Goal: Task Accomplishment & Management: Manage account settings

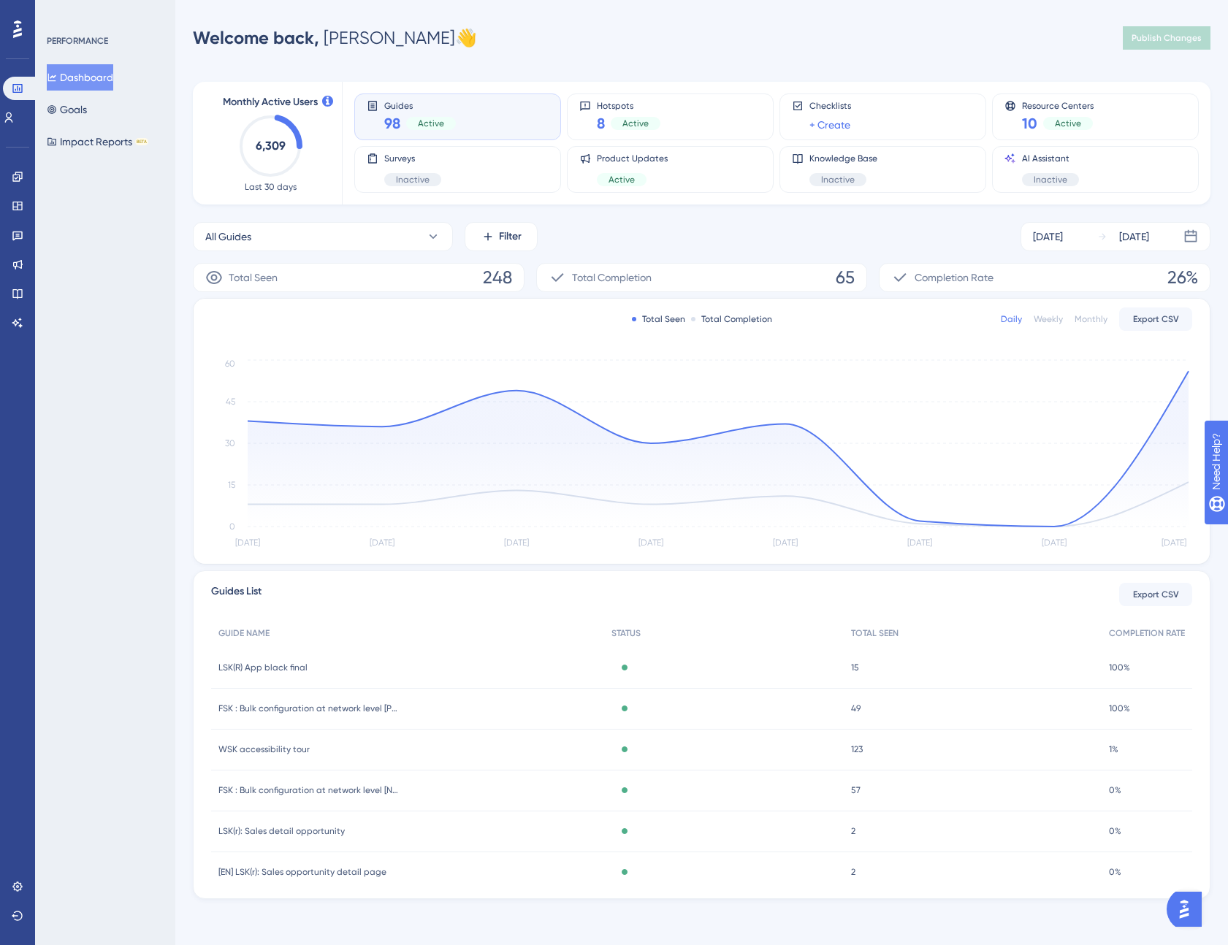
click at [531, 50] on div "Welcome back, Manuel 👋 Publish Changes" at bounding box center [701, 37] width 1017 height 29
click at [589, 47] on div "Welcome back, Manuel 👋 Publish Changes" at bounding box center [701, 37] width 1017 height 29
click at [592, 46] on div "Welcome back, Manuel 👋 Publish Changes" at bounding box center [701, 37] width 1017 height 29
click at [381, 41] on div "Welcome back, Manuel 👋" at bounding box center [335, 37] width 284 height 23
click at [12, 183] on link at bounding box center [18, 176] width 12 height 23
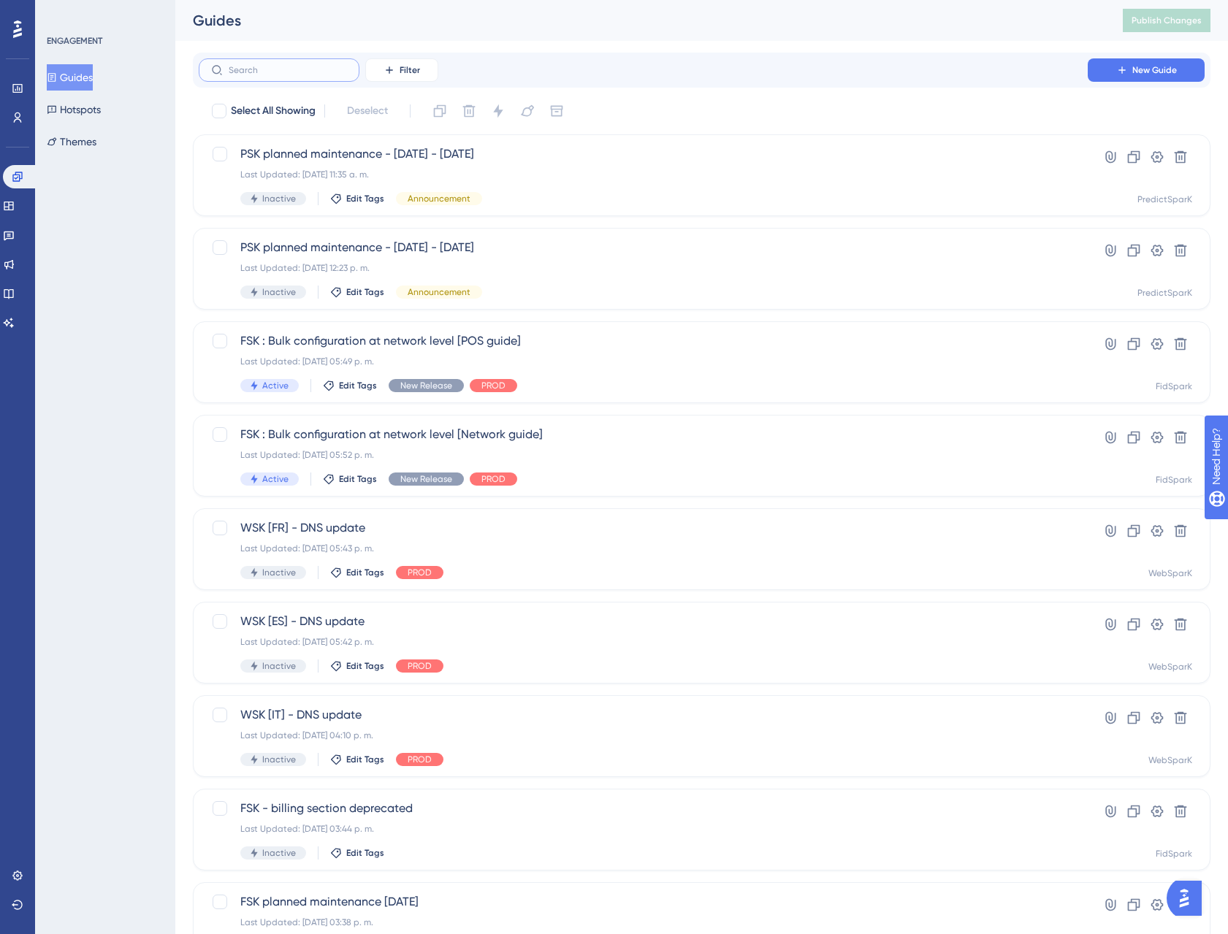
click at [275, 74] on input "text" at bounding box center [288, 70] width 118 height 10
type input "fak"
checkbox input "true"
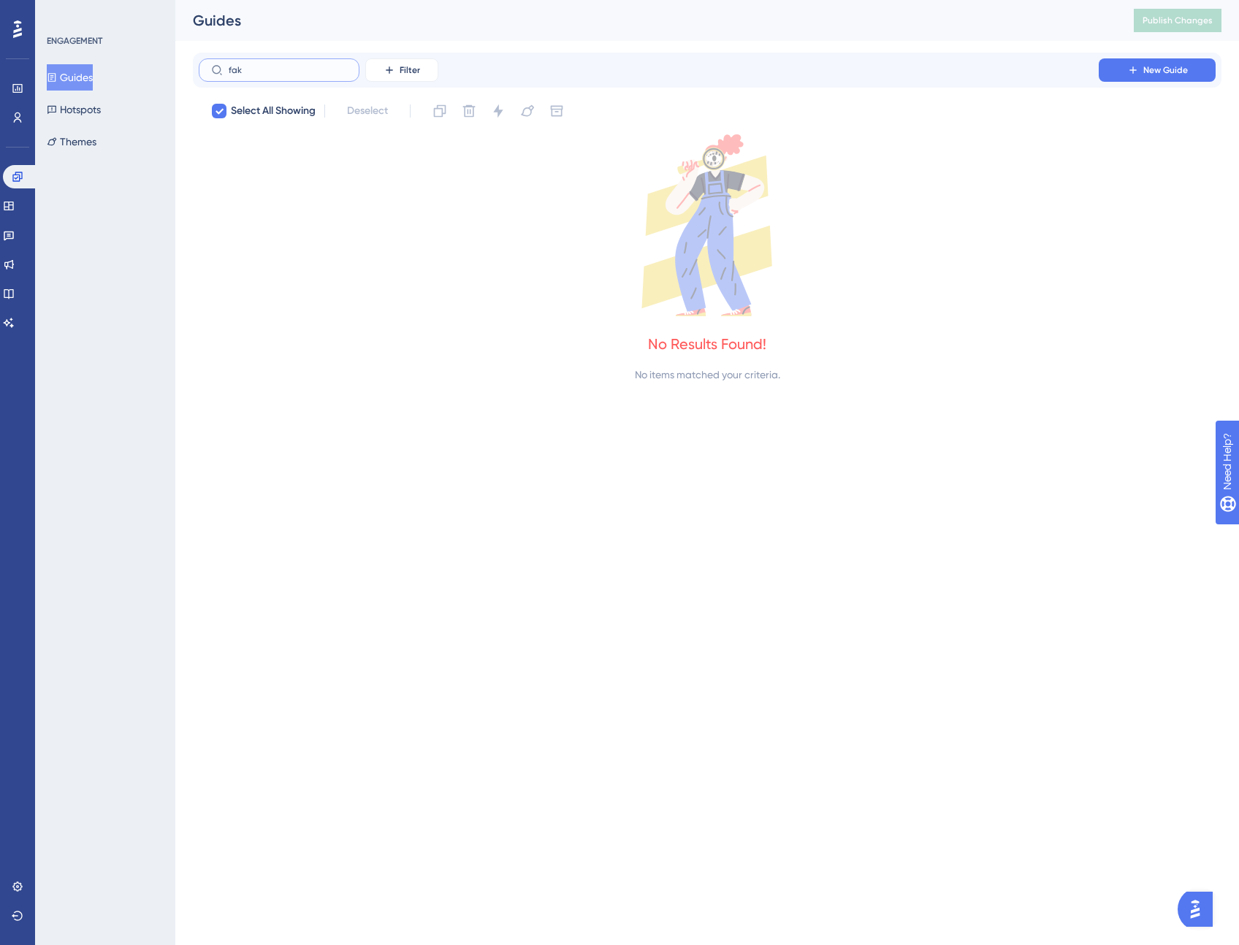
type input "fa"
checkbox input "false"
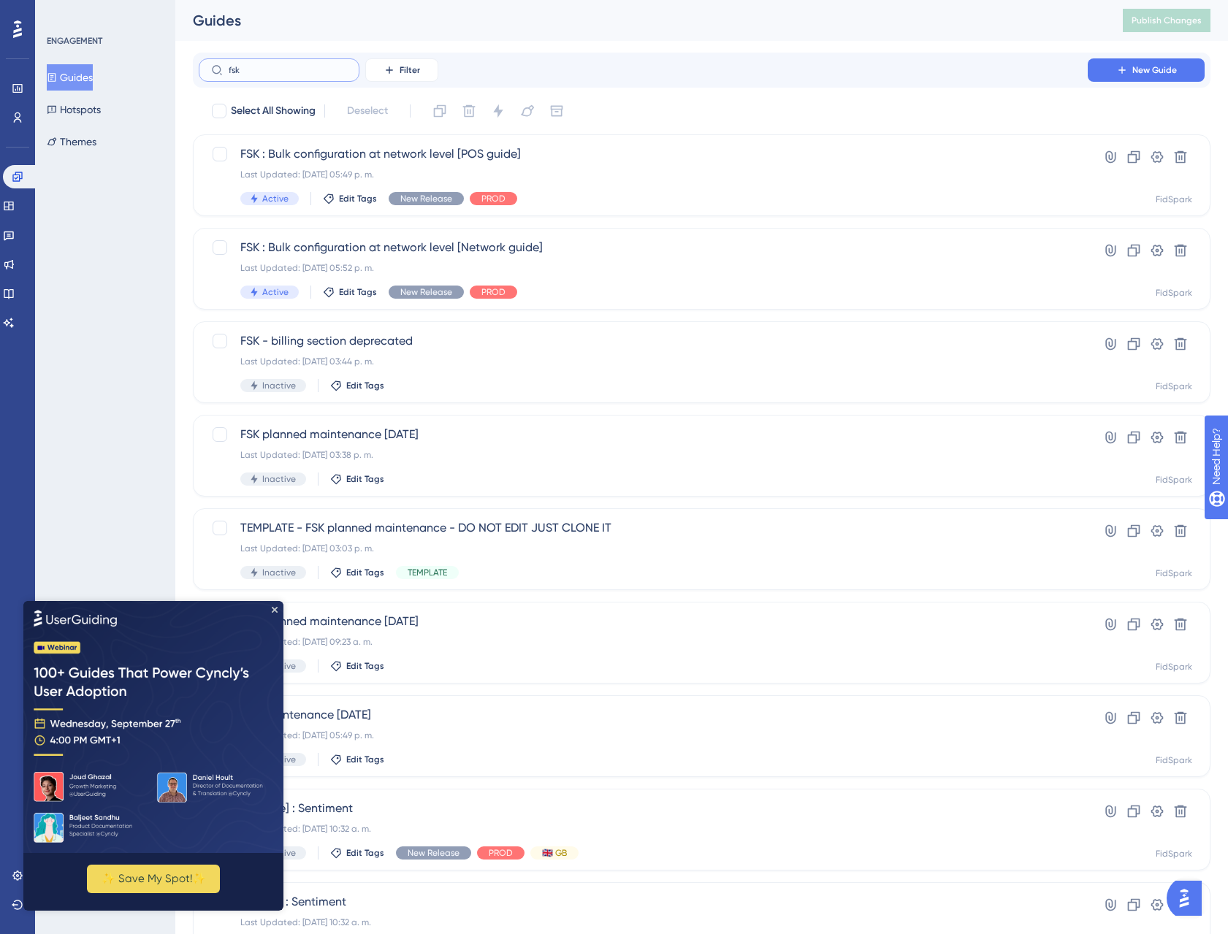
type input "fsk"
click at [278, 611] on img at bounding box center [153, 726] width 260 height 252
click at [1159, 156] on icon at bounding box center [1157, 157] width 15 height 15
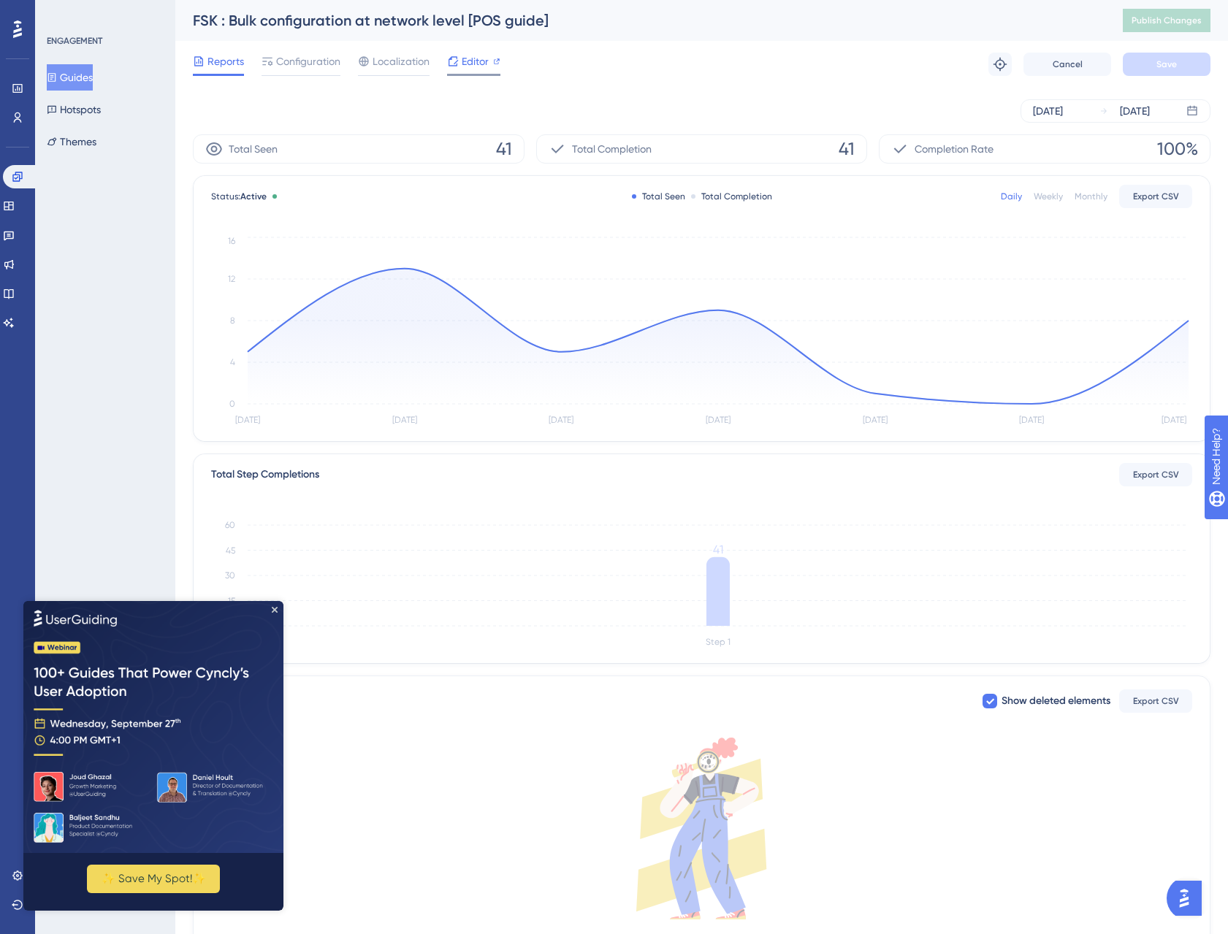
click at [487, 58] on span "Editor" at bounding box center [475, 62] width 27 height 18
click at [586, 75] on div "Reports Configuration Localization Editor Troubleshoot Cancel Save" at bounding box center [701, 64] width 1017 height 47
click at [370, 22] on div "FSK : Bulk configuration at network level [POS guide]" at bounding box center [639, 20] width 893 height 20
click at [338, 20] on div "FSK : Bulk configuration at network level [POS guide]" at bounding box center [639, 20] width 893 height 20
click at [339, 20] on div "FSK : Bulk configuration at network level [POS guide]" at bounding box center [639, 20] width 893 height 20
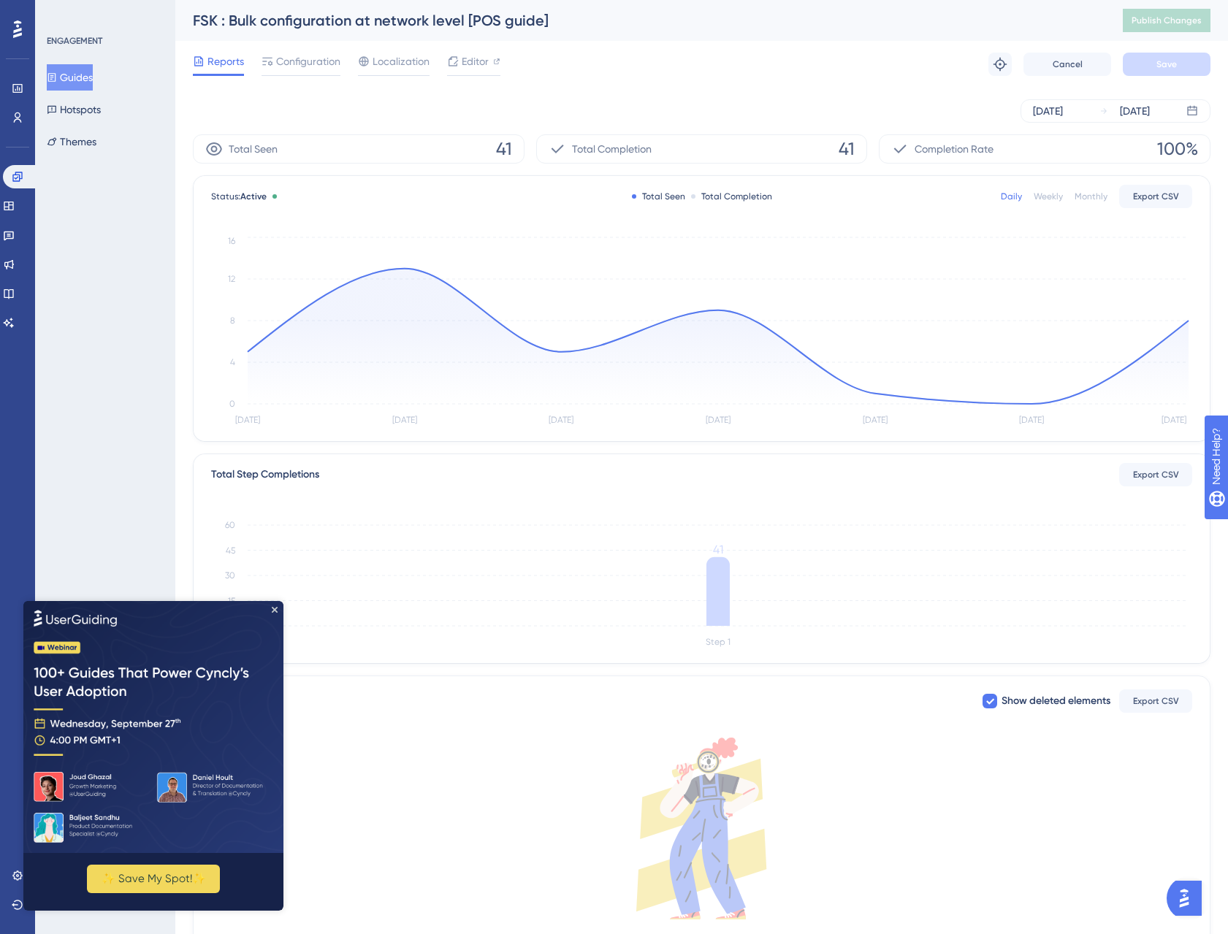
click at [394, 20] on div "FSK : Bulk configuration at network level [POS guide]" at bounding box center [639, 20] width 893 height 20
click at [473, 18] on div "FSK : Bulk configuration at network level [POS guide]" at bounding box center [639, 20] width 893 height 20
click at [456, 23] on div "FSK : Bulk configuration at network level [POS guide]" at bounding box center [639, 20] width 893 height 20
click at [72, 78] on button "Guides" at bounding box center [70, 77] width 46 height 26
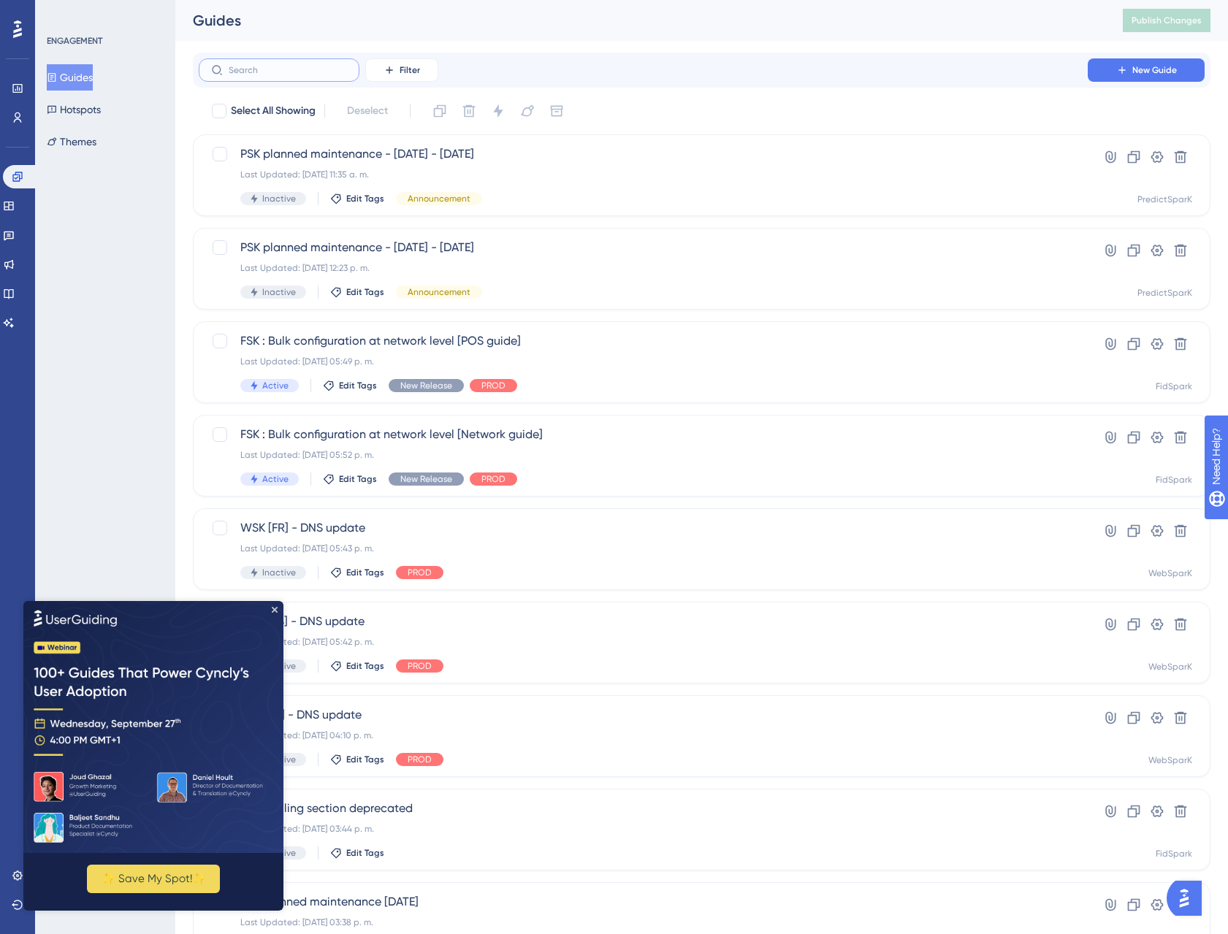
click at [264, 72] on input "text" at bounding box center [288, 70] width 118 height 10
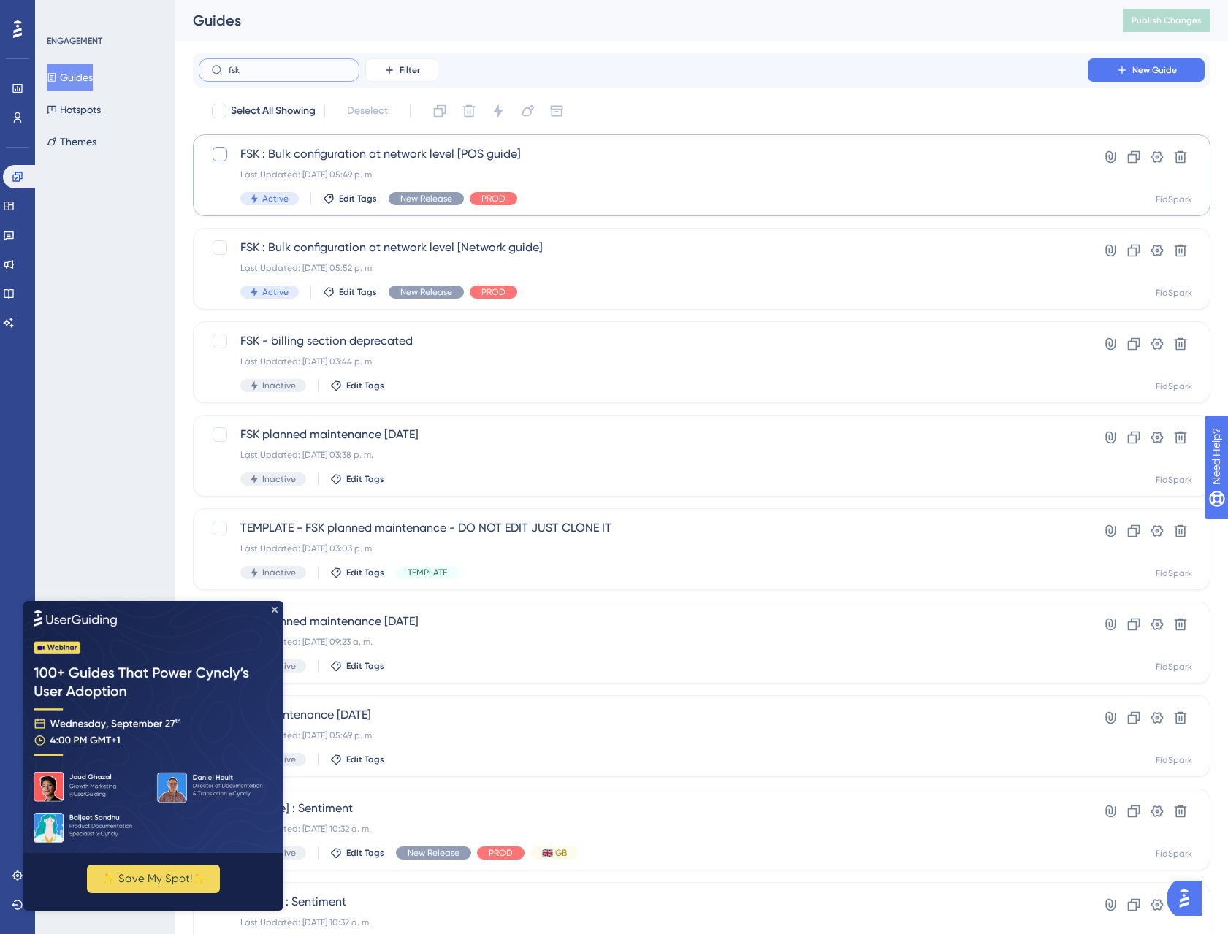
type input "fsk"
click at [222, 156] on div at bounding box center [220, 154] width 15 height 15
checkbox input "true"
click at [445, 110] on icon at bounding box center [439, 111] width 15 height 15
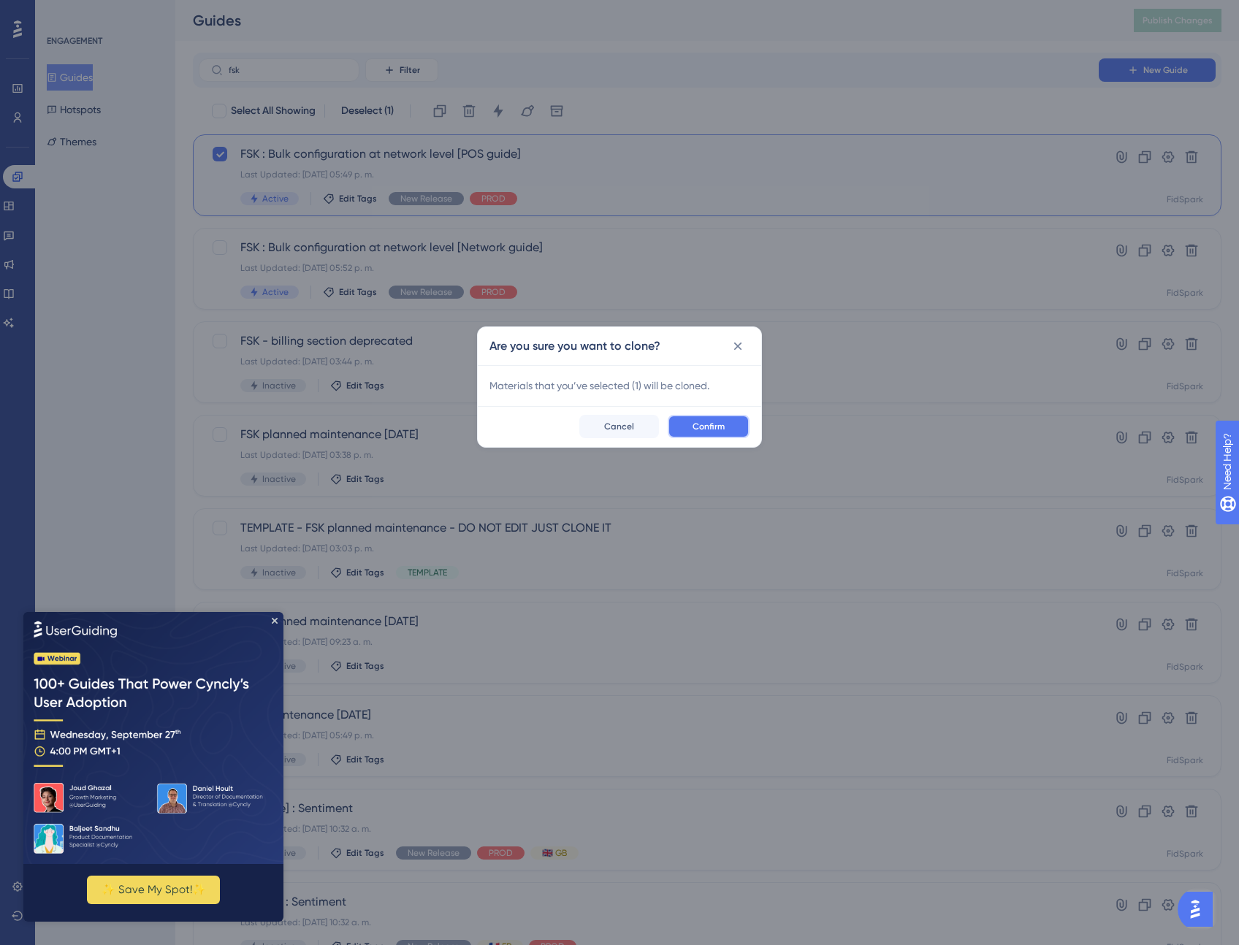
click at [725, 427] on button "Confirm" at bounding box center [709, 426] width 82 height 23
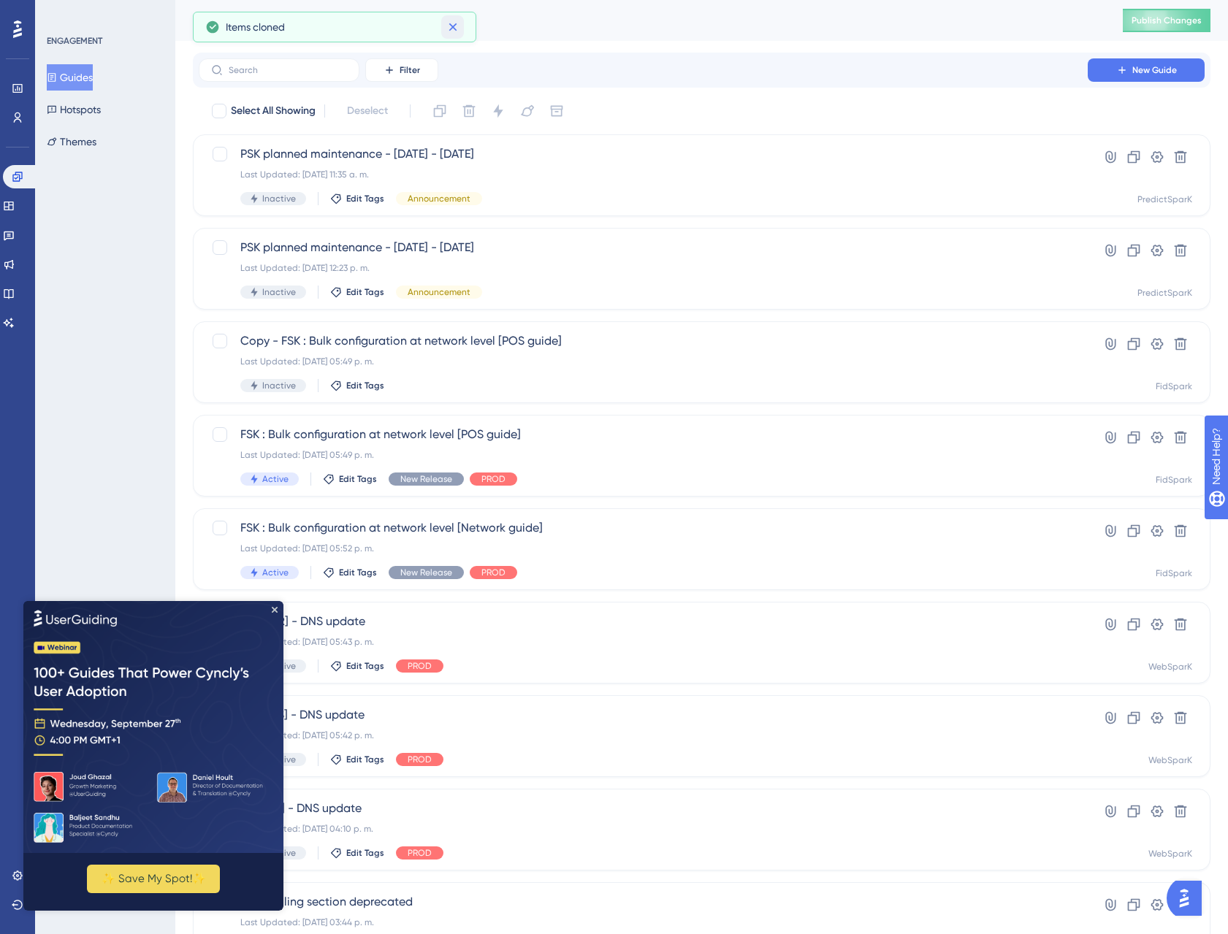
click at [459, 25] on icon at bounding box center [453, 27] width 15 height 15
click at [316, 73] on input "text" at bounding box center [288, 70] width 118 height 10
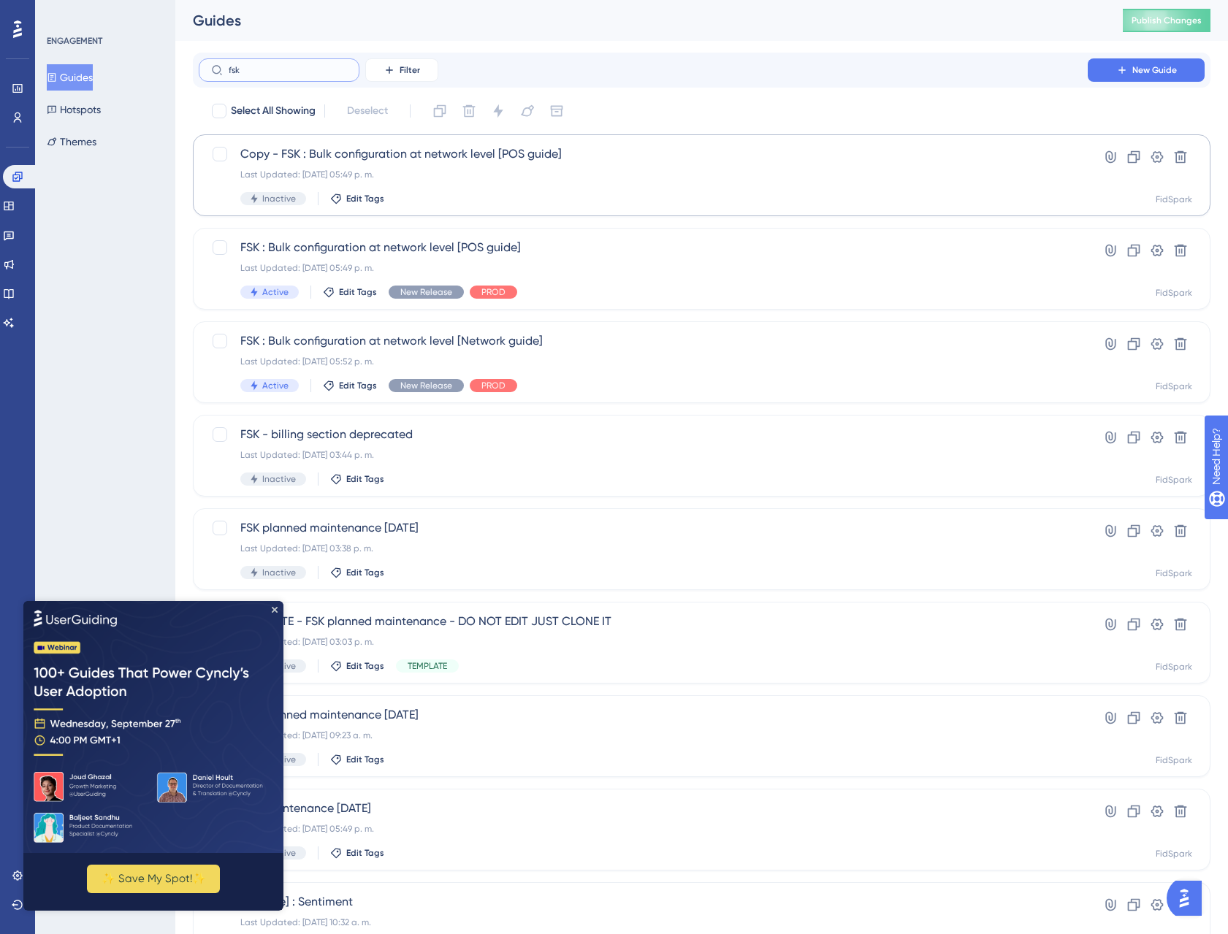
type input "fsk"
click at [405, 148] on span "Copy - FSK : Bulk configuration at network level [POS guide]" at bounding box center [643, 154] width 806 height 18
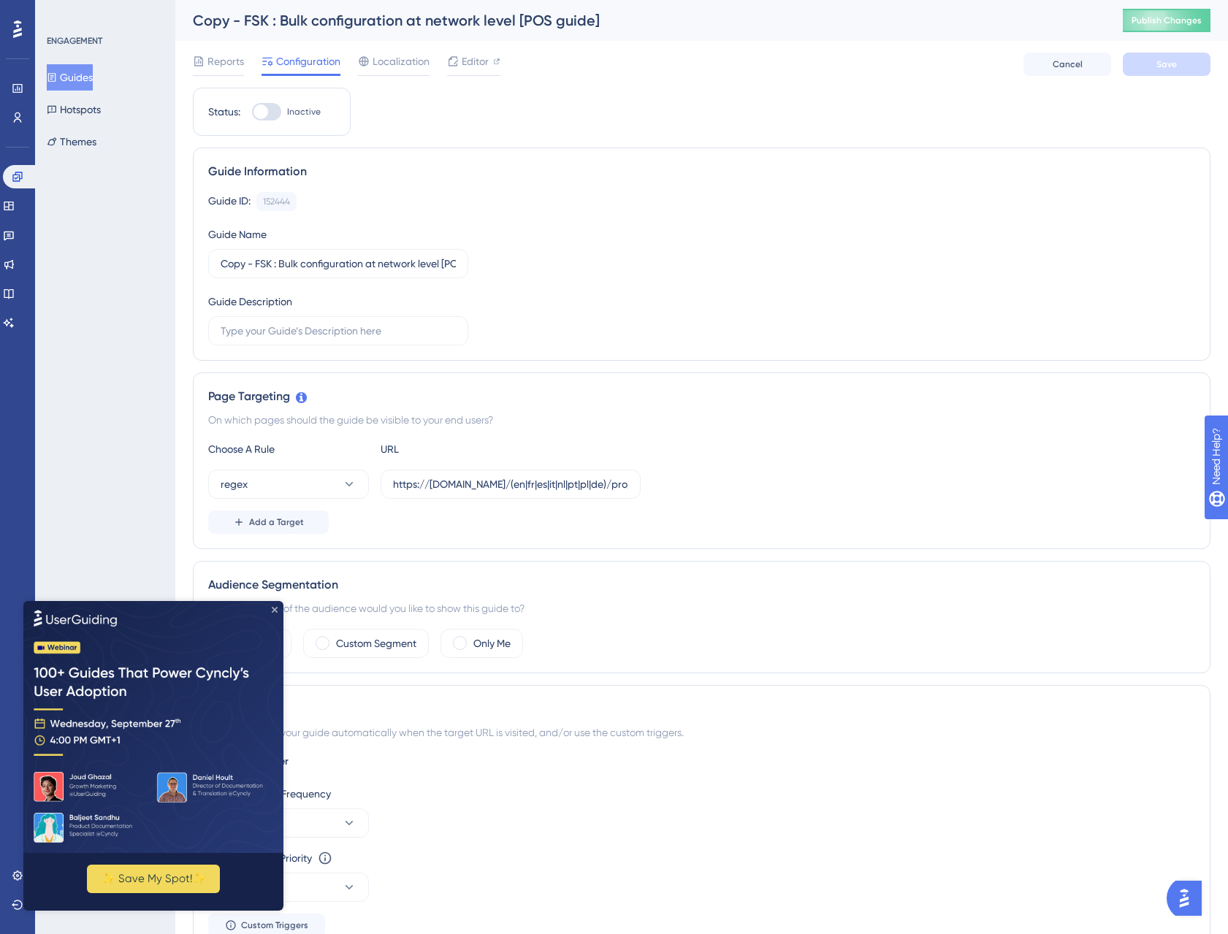
click at [275, 608] on icon "Close Preview" at bounding box center [275, 609] width 6 height 6
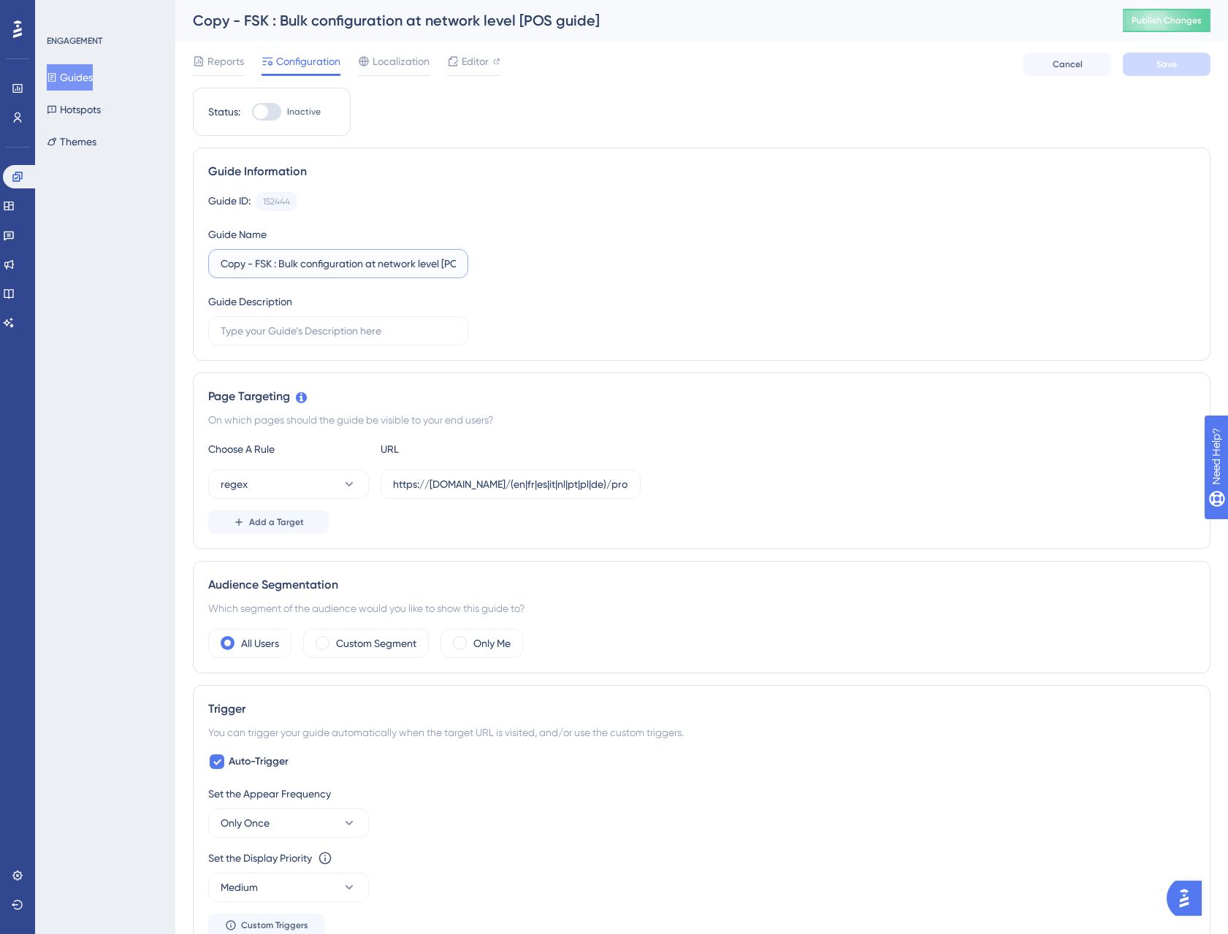
drag, startPoint x: 256, startPoint y: 267, endPoint x: 112, endPoint y: 261, distance: 144.7
click at [175, 258] on div "Performance Users Engagement Widgets Feedback Product Updates Knowledge Base AI…" at bounding box center [701, 763] width 1052 height 1526
type input "FSK : v2 Bulk configuration at network level [POS guide]"
click at [630, 299] on div "Guide ID: 152444 Copy Guide Name FSK : v2 Bulk configuration at network level […" at bounding box center [701, 268] width 987 height 153
click at [525, 531] on div "Add a Target" at bounding box center [701, 522] width 987 height 23
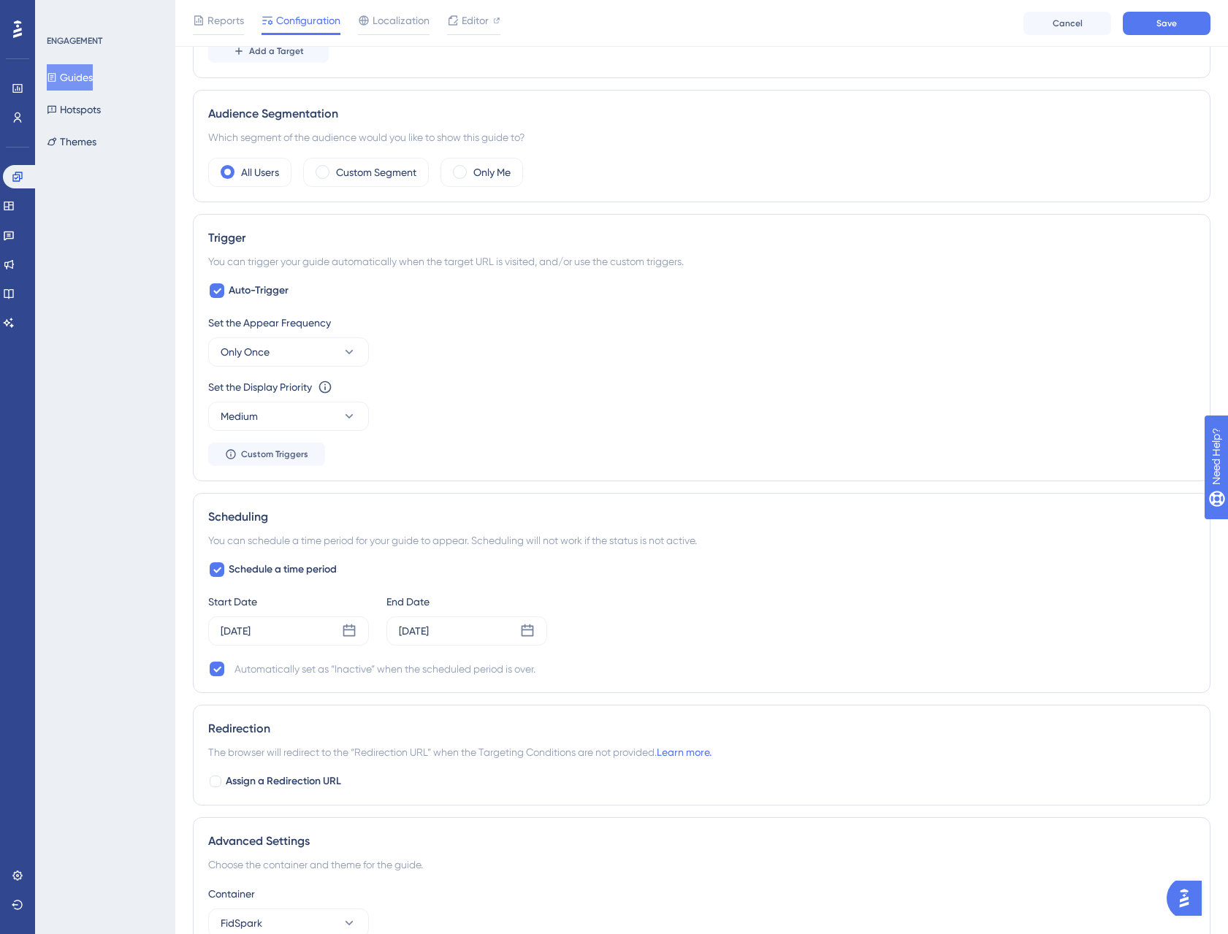
scroll to position [528, 0]
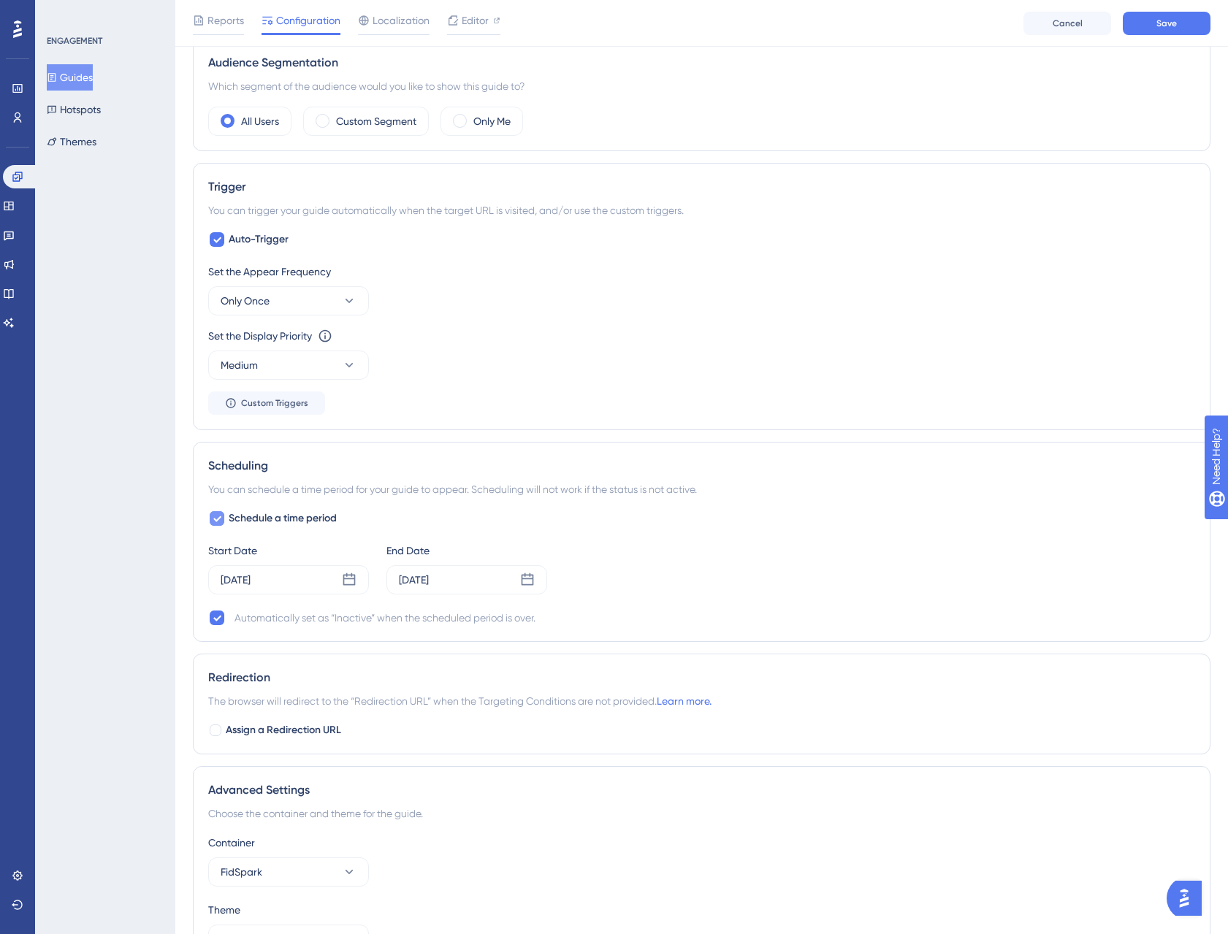
click at [223, 518] on div at bounding box center [217, 518] width 15 height 15
checkbox input "false"
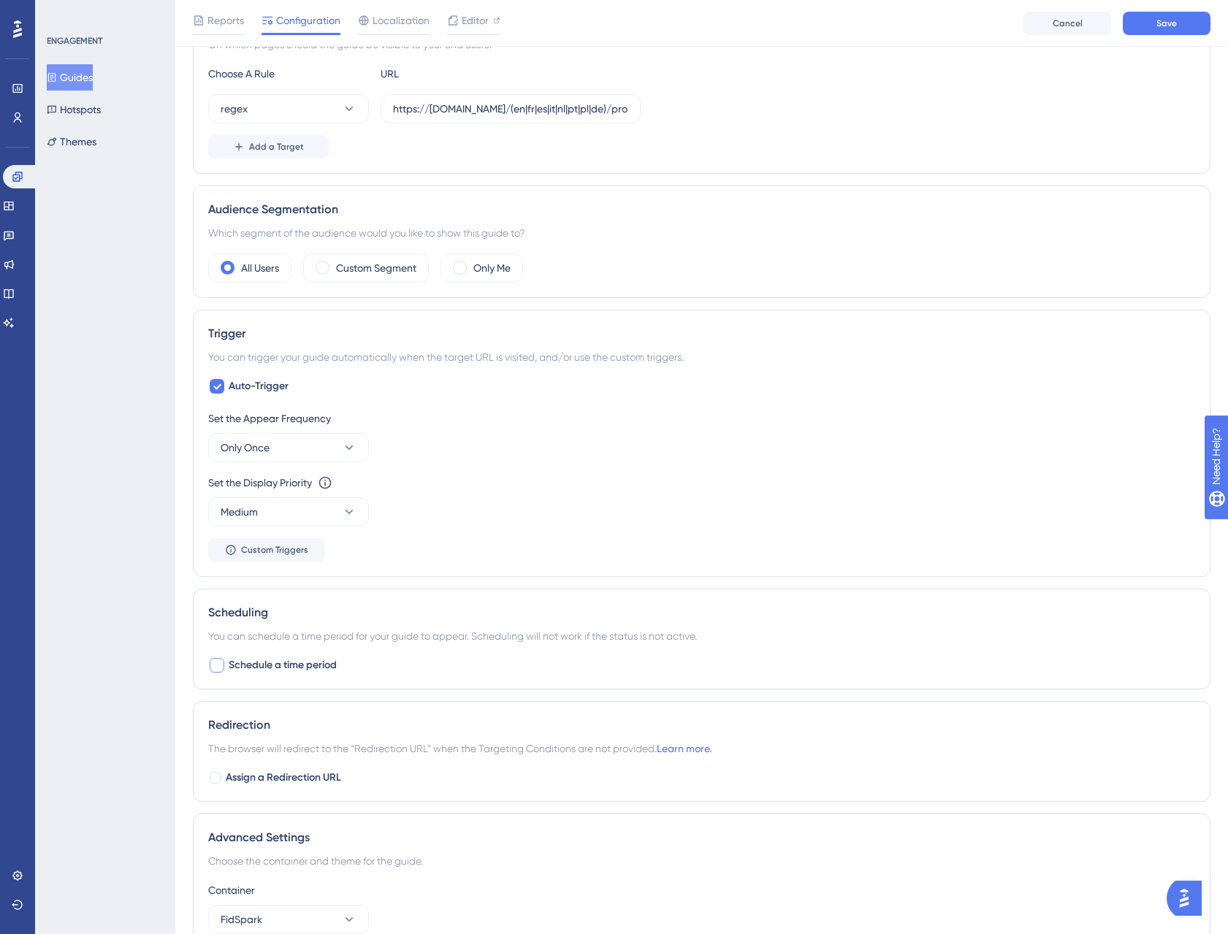
scroll to position [354, 0]
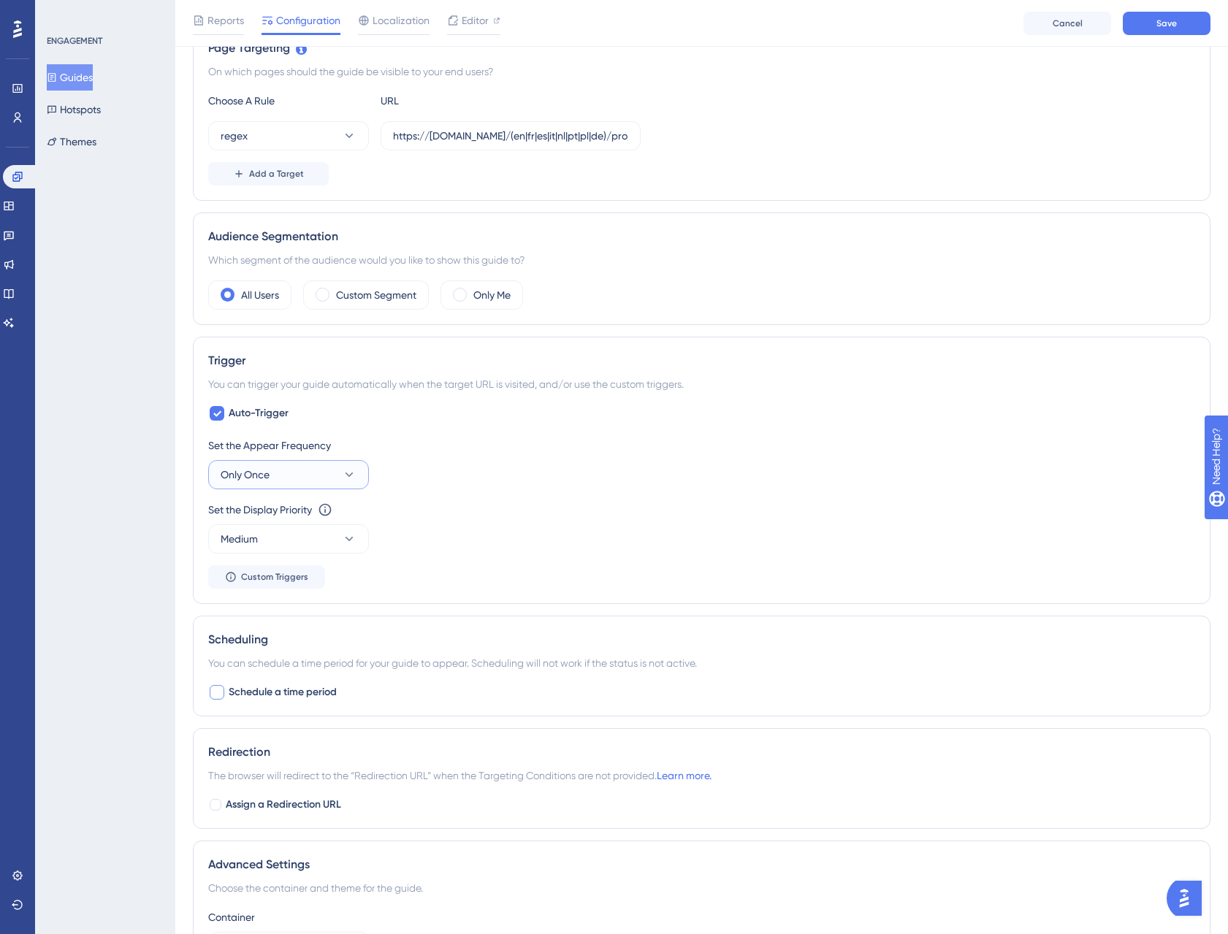
click at [349, 473] on icon at bounding box center [349, 474] width 15 height 15
click at [448, 449] on div "Set the Appear Frequency" at bounding box center [701, 446] width 987 height 18
click at [318, 476] on button "Only Once" at bounding box center [288, 474] width 161 height 29
click at [283, 696] on div "Always Always" at bounding box center [288, 694] width 118 height 29
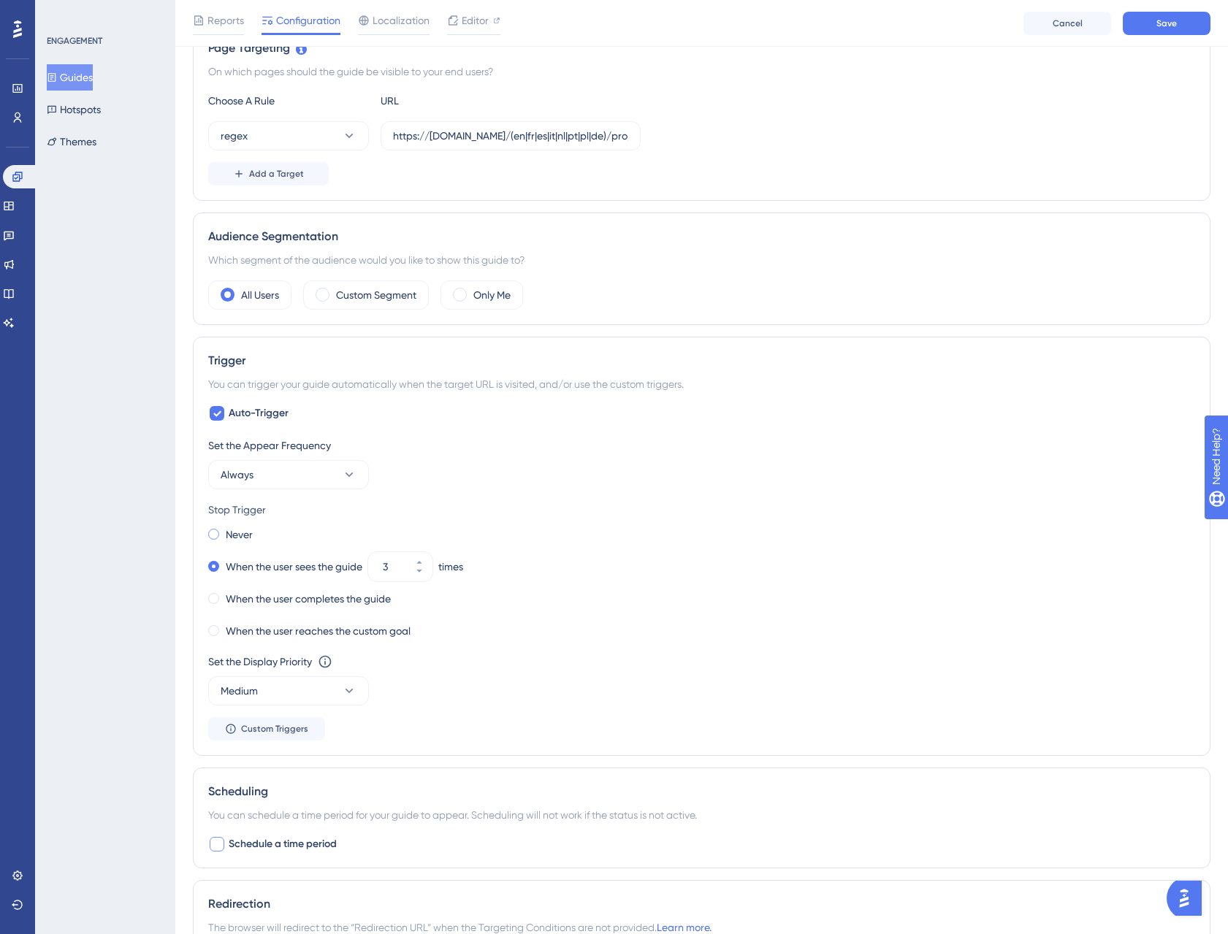
click at [217, 532] on span at bounding box center [213, 534] width 11 height 11
click at [223, 531] on input "radio" at bounding box center [223, 531] width 0 height 0
click at [362, 692] on button "Medium" at bounding box center [288, 690] width 161 height 29
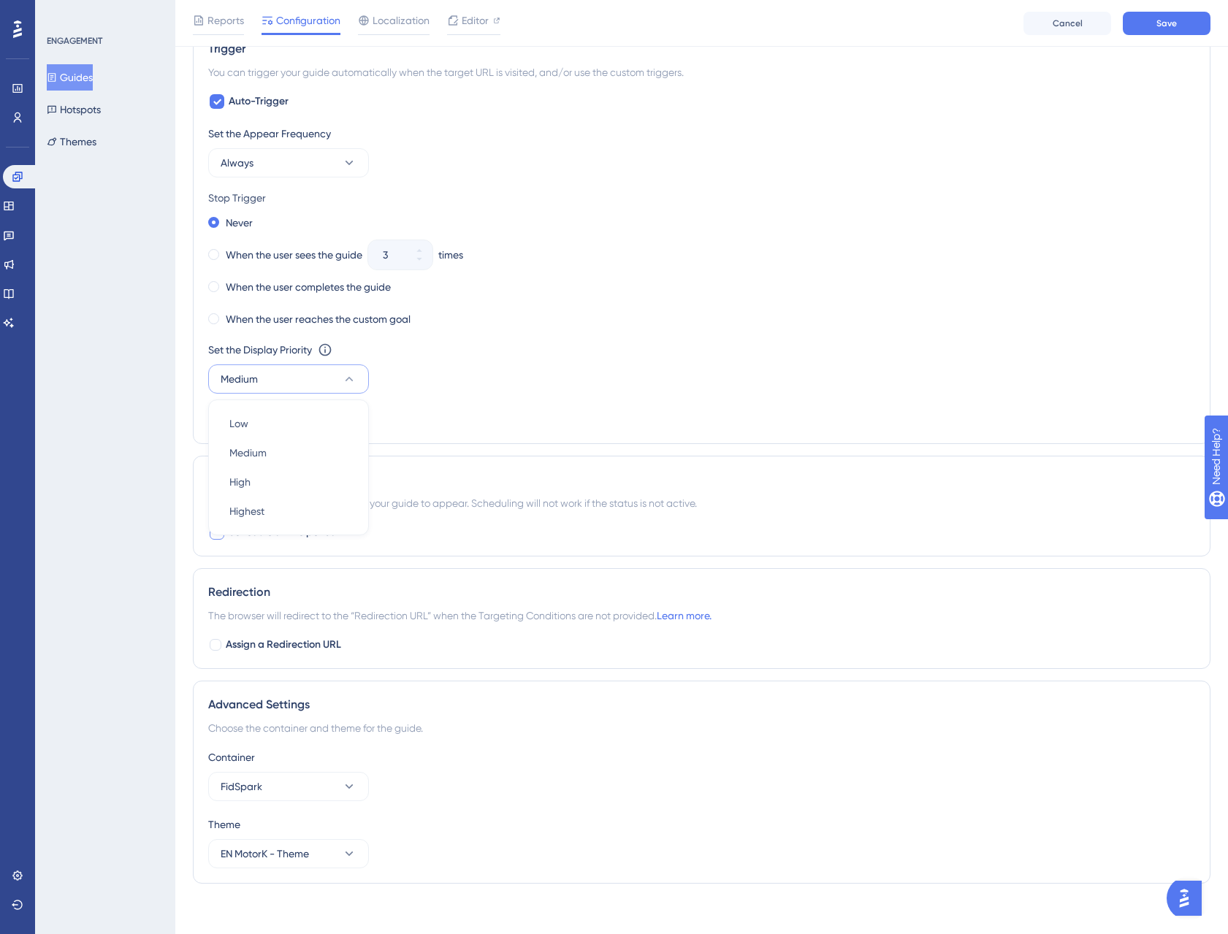
click at [719, 384] on div "Set the Display Priority This option will set the display priority between auto…" at bounding box center [701, 367] width 987 height 53
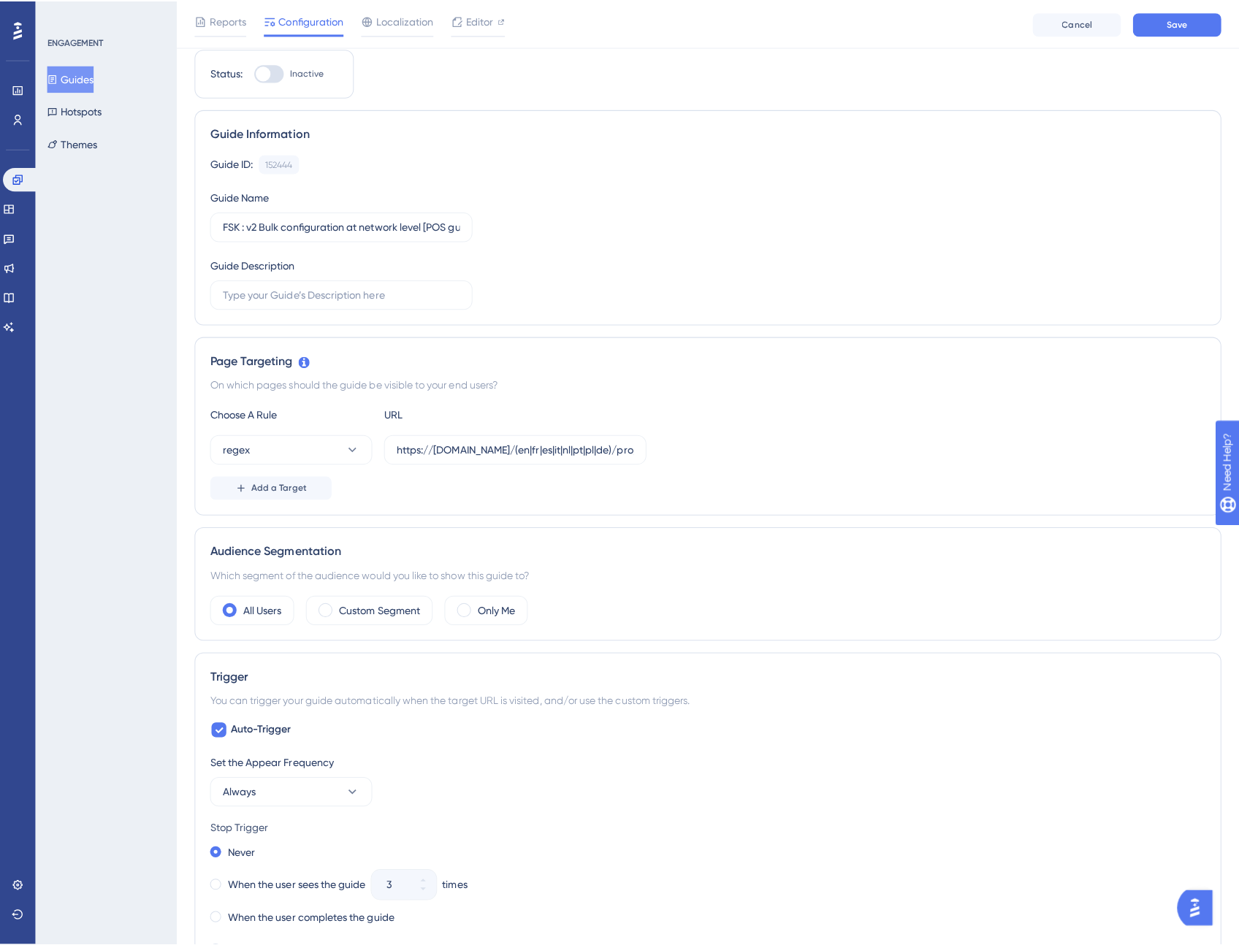
scroll to position [0, 0]
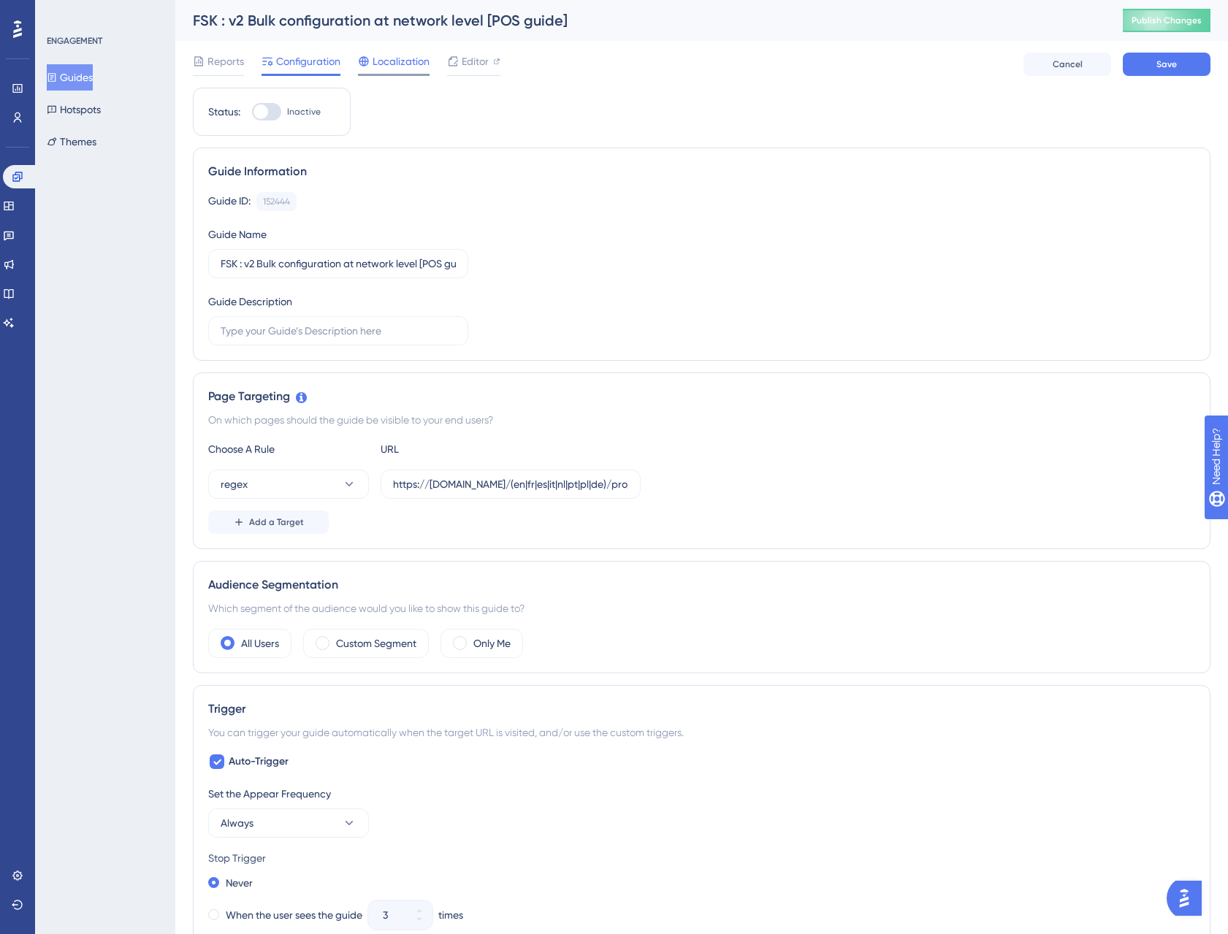
click at [400, 62] on span "Localization" at bounding box center [400, 62] width 57 height 18
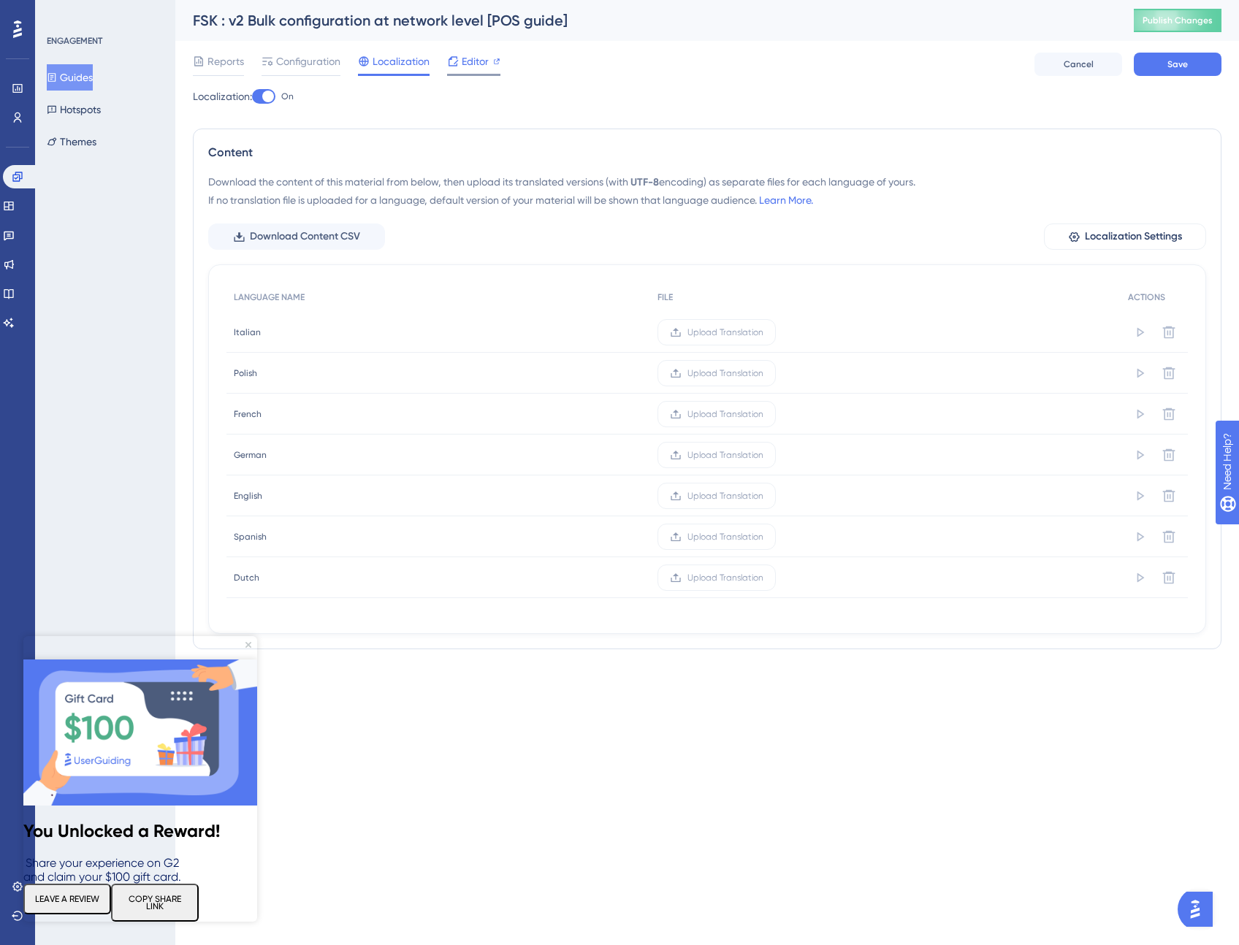
click at [473, 64] on span "Editor" at bounding box center [475, 62] width 27 height 18
click at [267, 96] on div at bounding box center [268, 97] width 12 height 12
click at [252, 96] on input "On" at bounding box center [251, 96] width 1 height 1
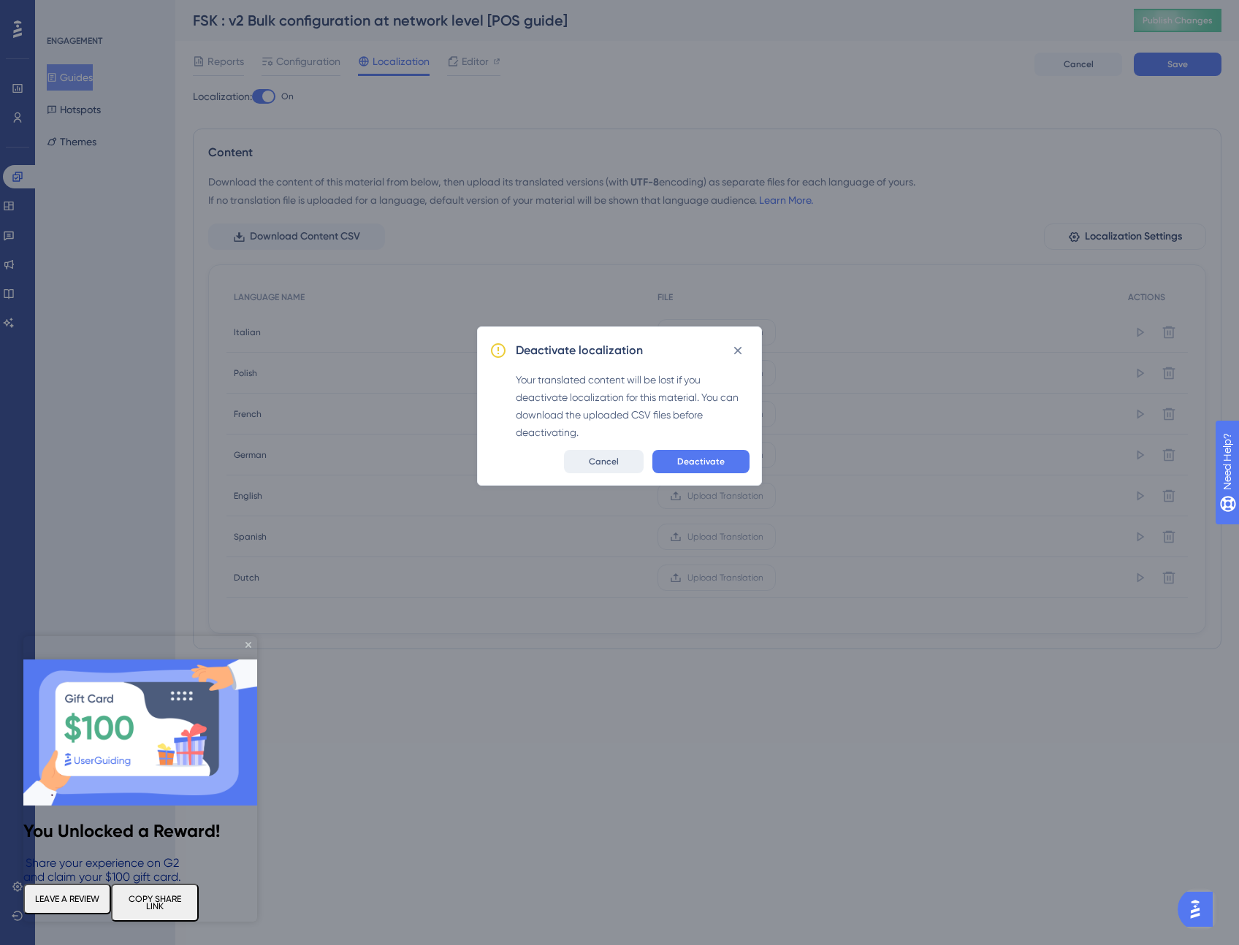
click at [627, 467] on button "Cancel" at bounding box center [604, 461] width 80 height 23
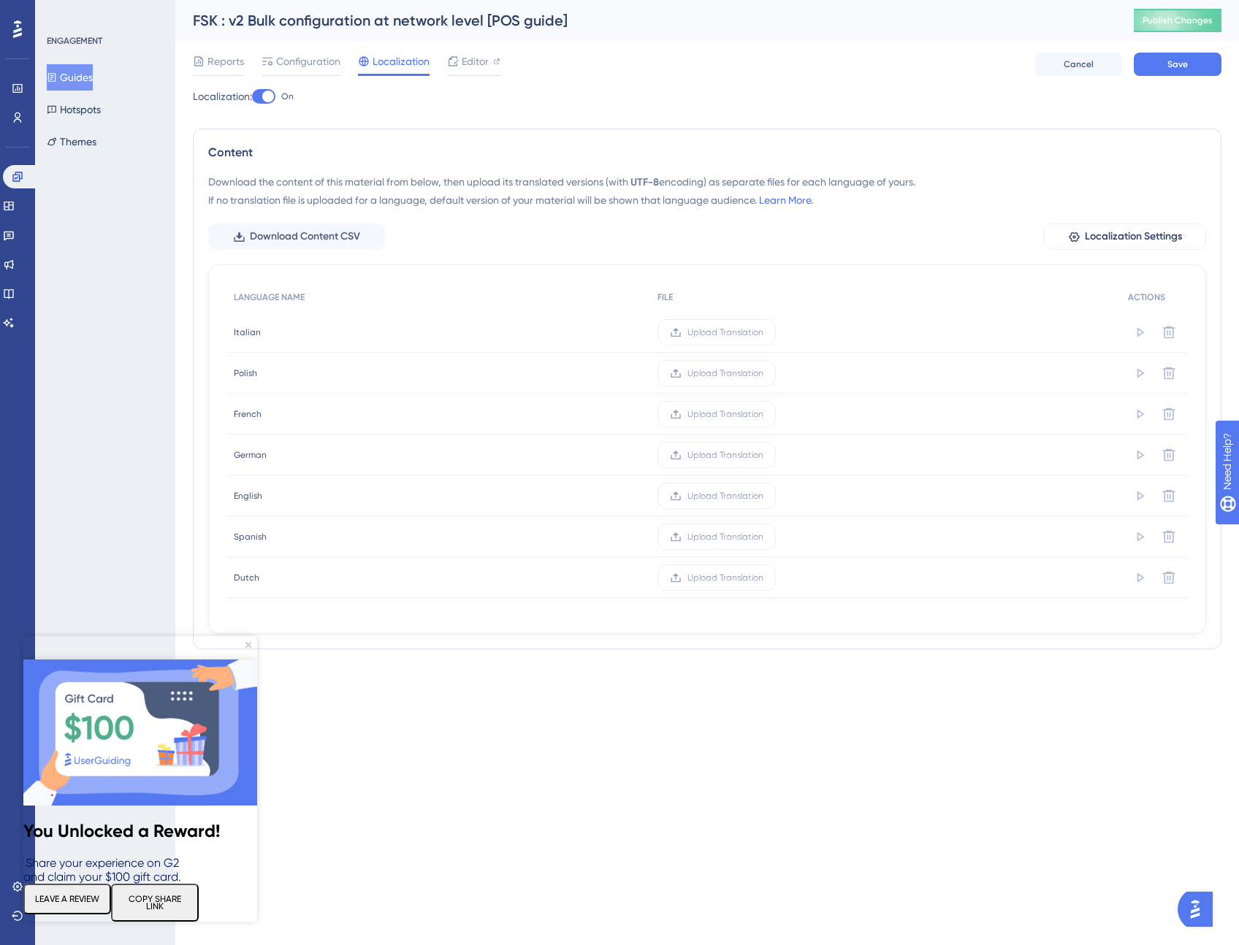
click at [1022, 357] on div "Upload Translation" at bounding box center [885, 373] width 471 height 41
click at [265, 98] on div at bounding box center [263, 96] width 23 height 15
click at [252, 97] on input "On" at bounding box center [251, 96] width 1 height 1
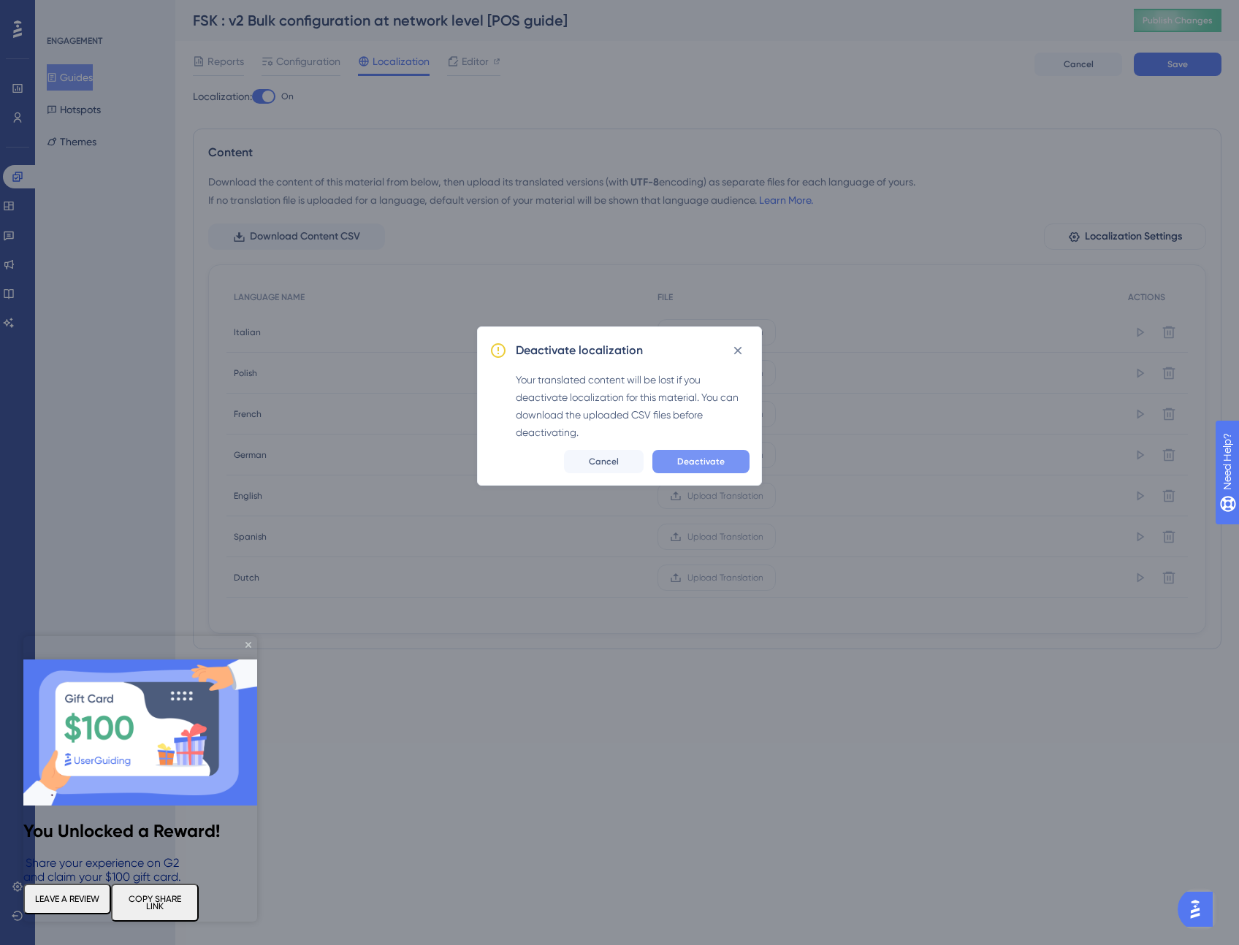
click at [708, 458] on span "Deactivate" at bounding box center [700, 462] width 47 height 12
checkbox input "false"
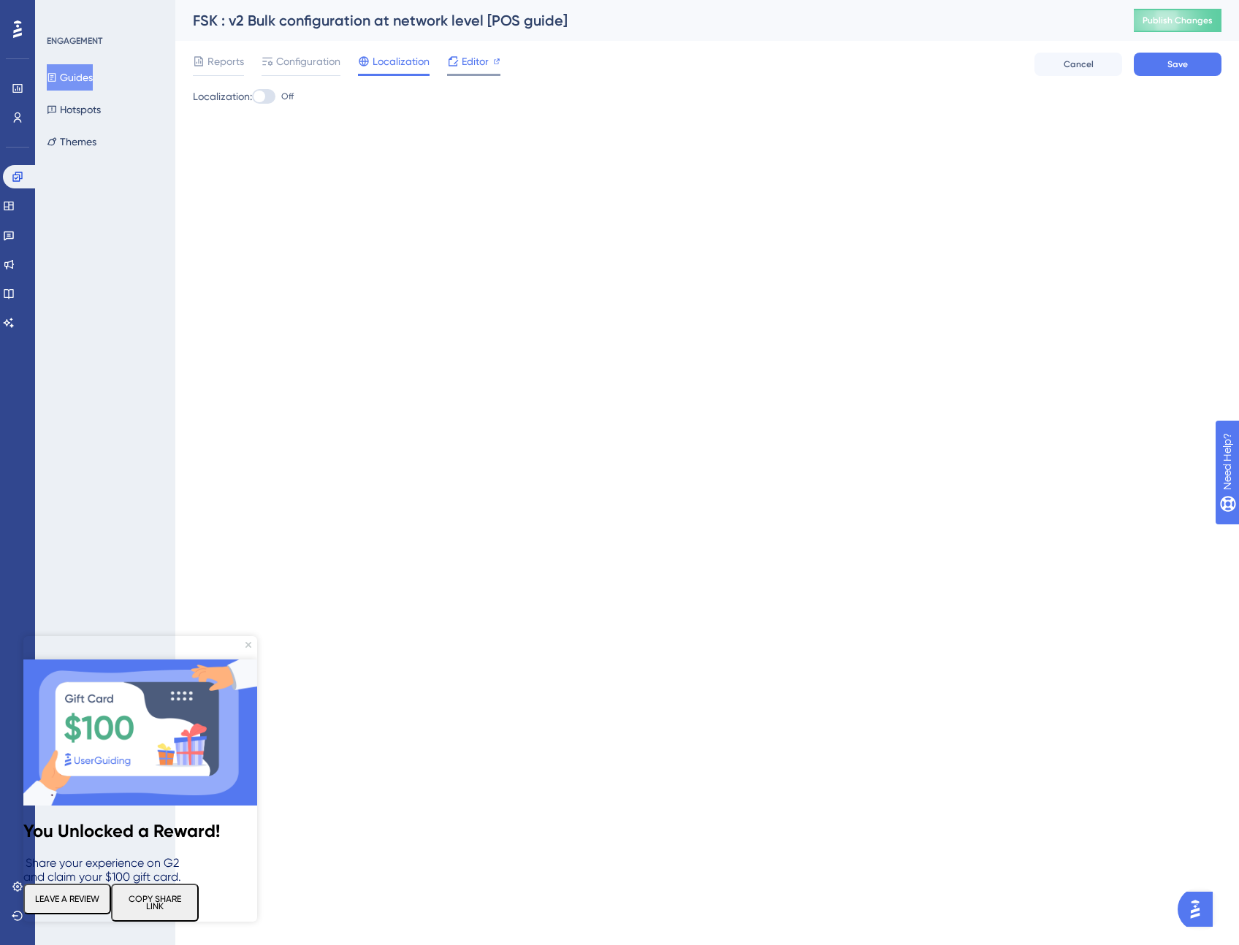
click at [465, 58] on span "Editor" at bounding box center [475, 62] width 27 height 18
click at [669, 158] on div "Performance Users Engagement Widgets Feedback Product Updates Knowledge Base AI…" at bounding box center [619, 87] width 1239 height 175
click at [1171, 65] on span "Save" at bounding box center [1177, 64] width 20 height 12
click at [448, 61] on icon at bounding box center [452, 60] width 9 height 9
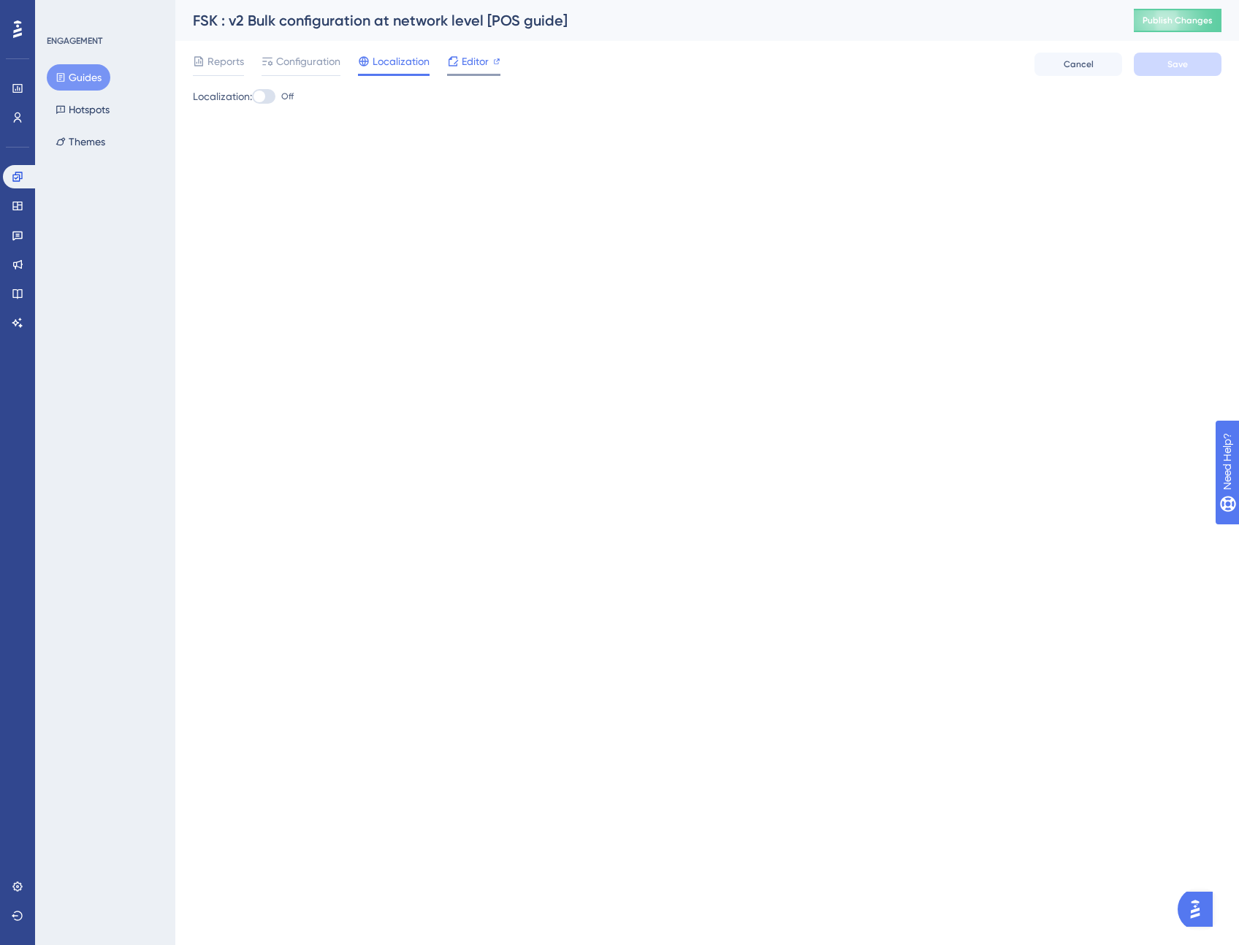
click at [460, 61] on div "Editor" at bounding box center [473, 62] width 53 height 18
click at [715, 0] on html "Performance Users Engagement Widgets Feedback Product Updates Knowledge Base AI…" at bounding box center [619, 0] width 1239 height 0
click at [419, 115] on div "Localization: Off" at bounding box center [707, 108] width 1028 height 41
click at [265, 100] on div at bounding box center [259, 97] width 12 height 12
click at [252, 97] on input "Off" at bounding box center [251, 96] width 1 height 1
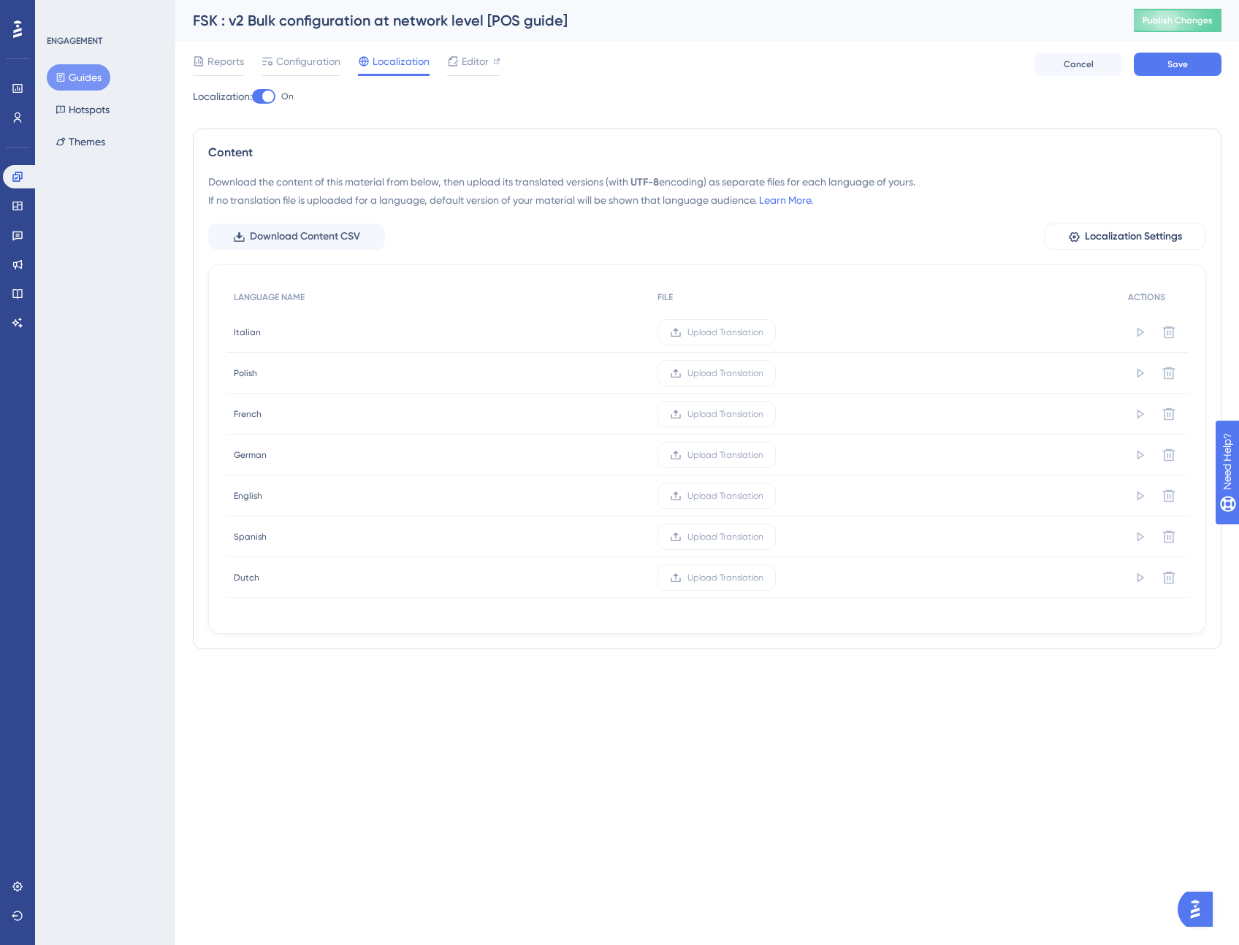
click at [267, 100] on div at bounding box center [263, 96] width 23 height 15
click at [252, 97] on input "On" at bounding box center [251, 96] width 1 height 1
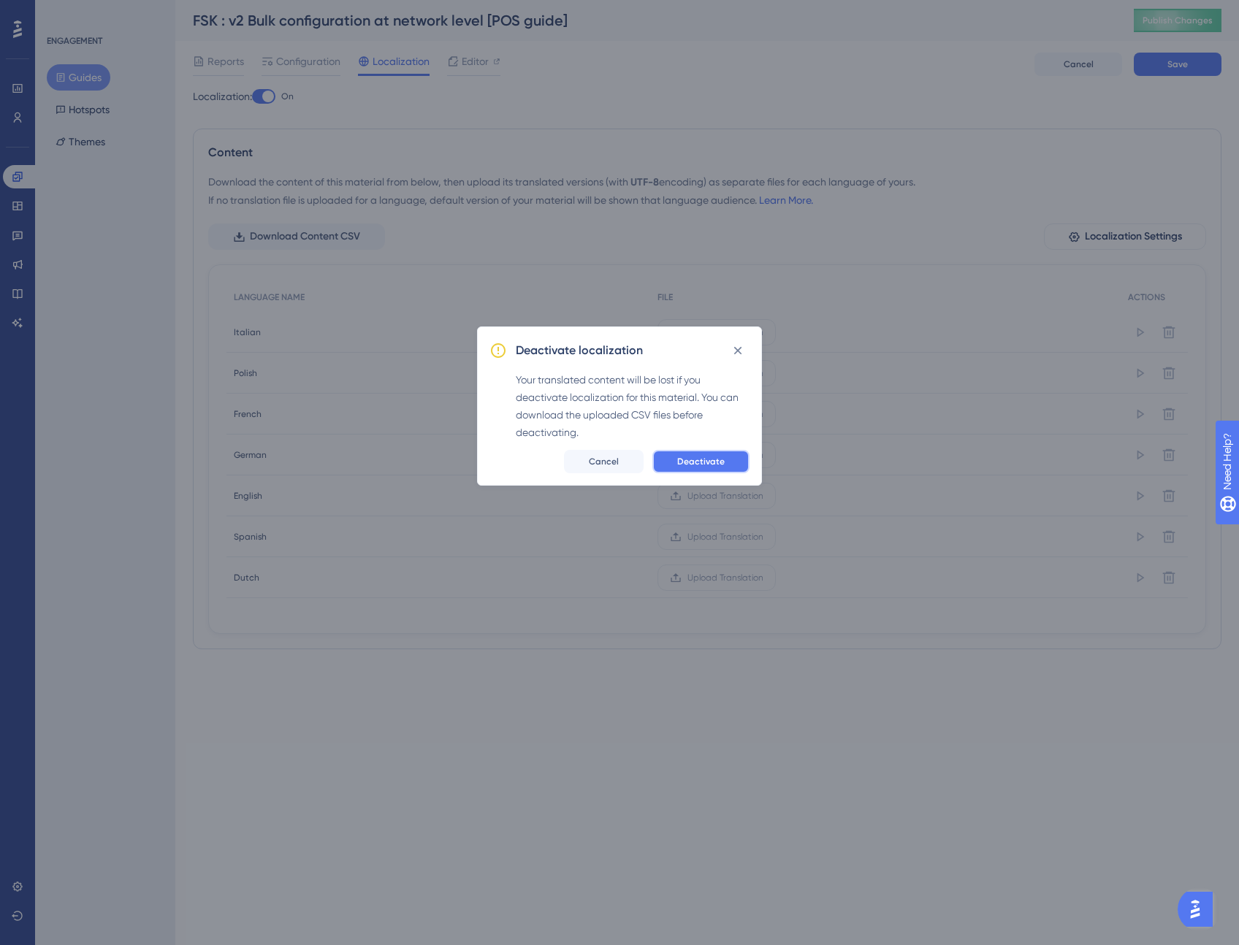
click at [724, 464] on button "Deactivate" at bounding box center [700, 461] width 97 height 23
checkbox input "false"
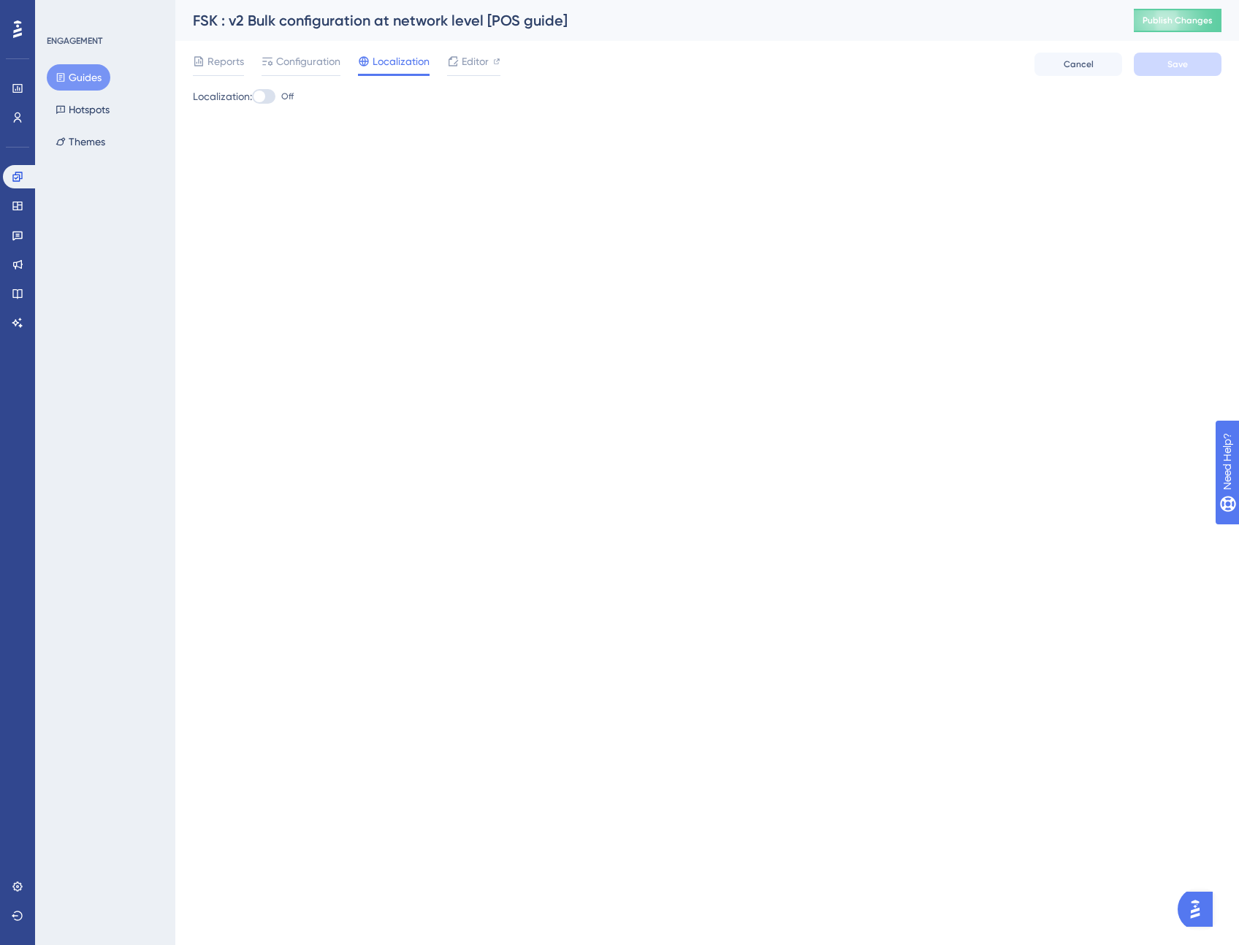
click at [472, 0] on html "Performance Users Engagement Widgets Feedback Product Updates Knowledge Base AI…" at bounding box center [619, 0] width 1239 height 0
click at [313, 61] on span "Configuration" at bounding box center [308, 62] width 64 height 18
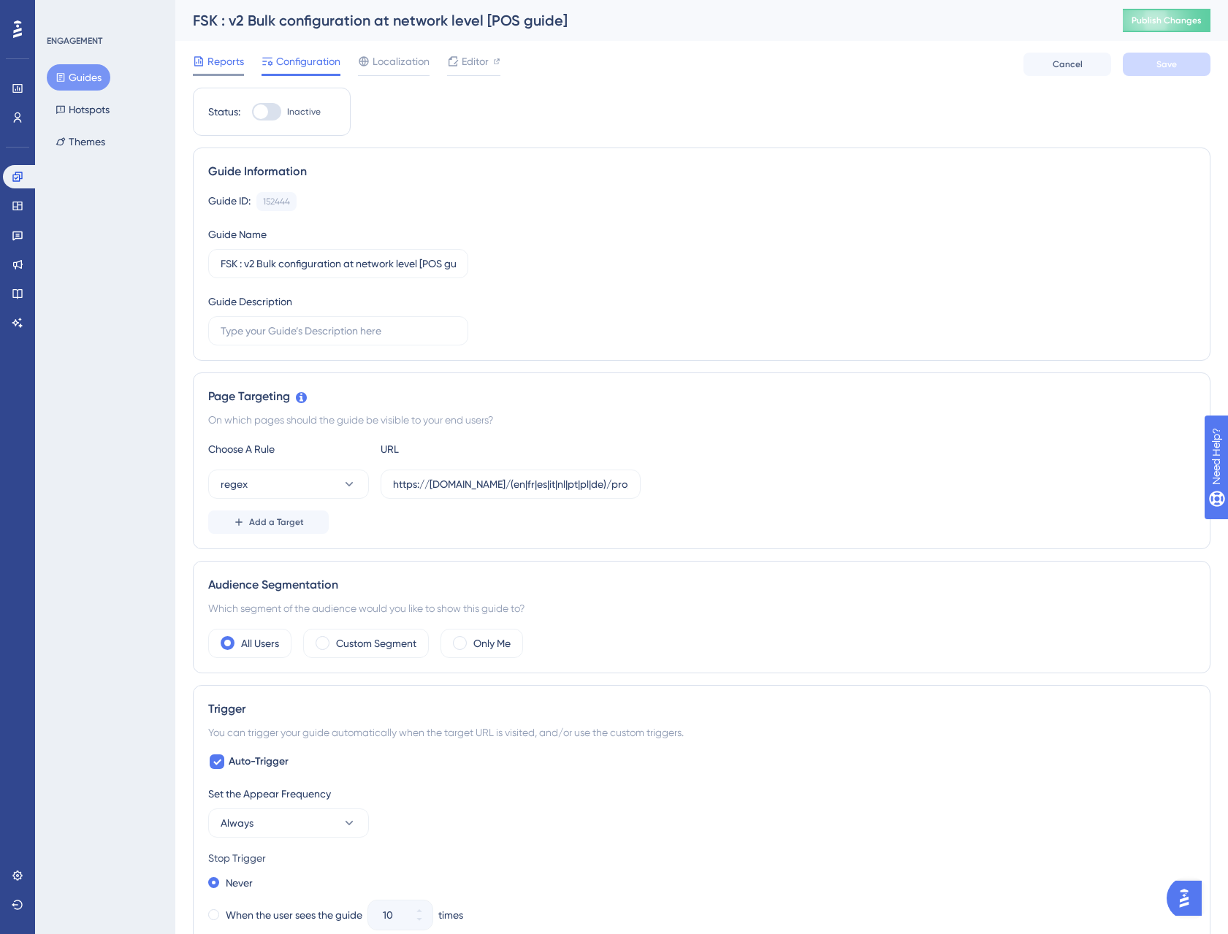
click at [214, 60] on span "Reports" at bounding box center [225, 62] width 37 height 18
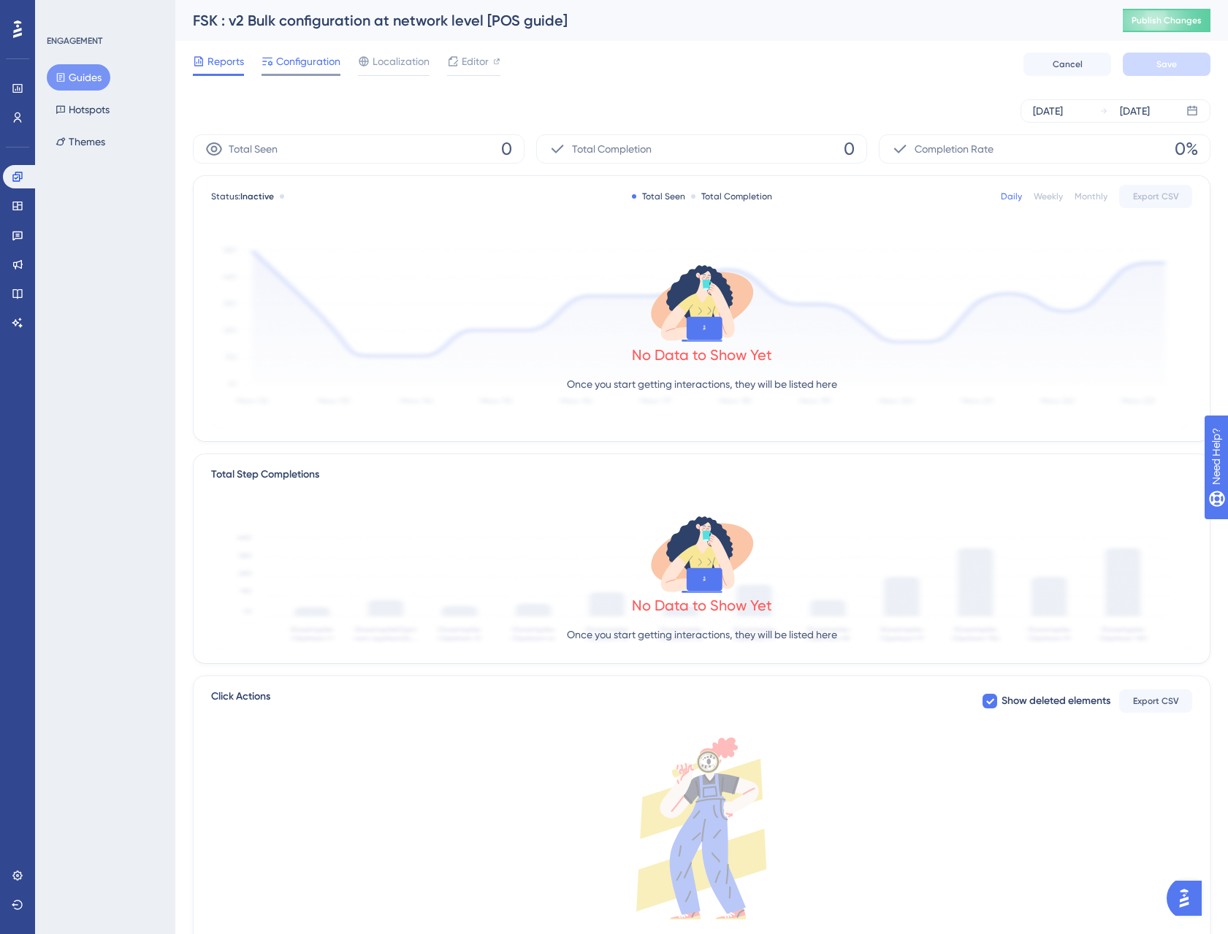
click at [310, 69] on span "Configuration" at bounding box center [308, 62] width 64 height 18
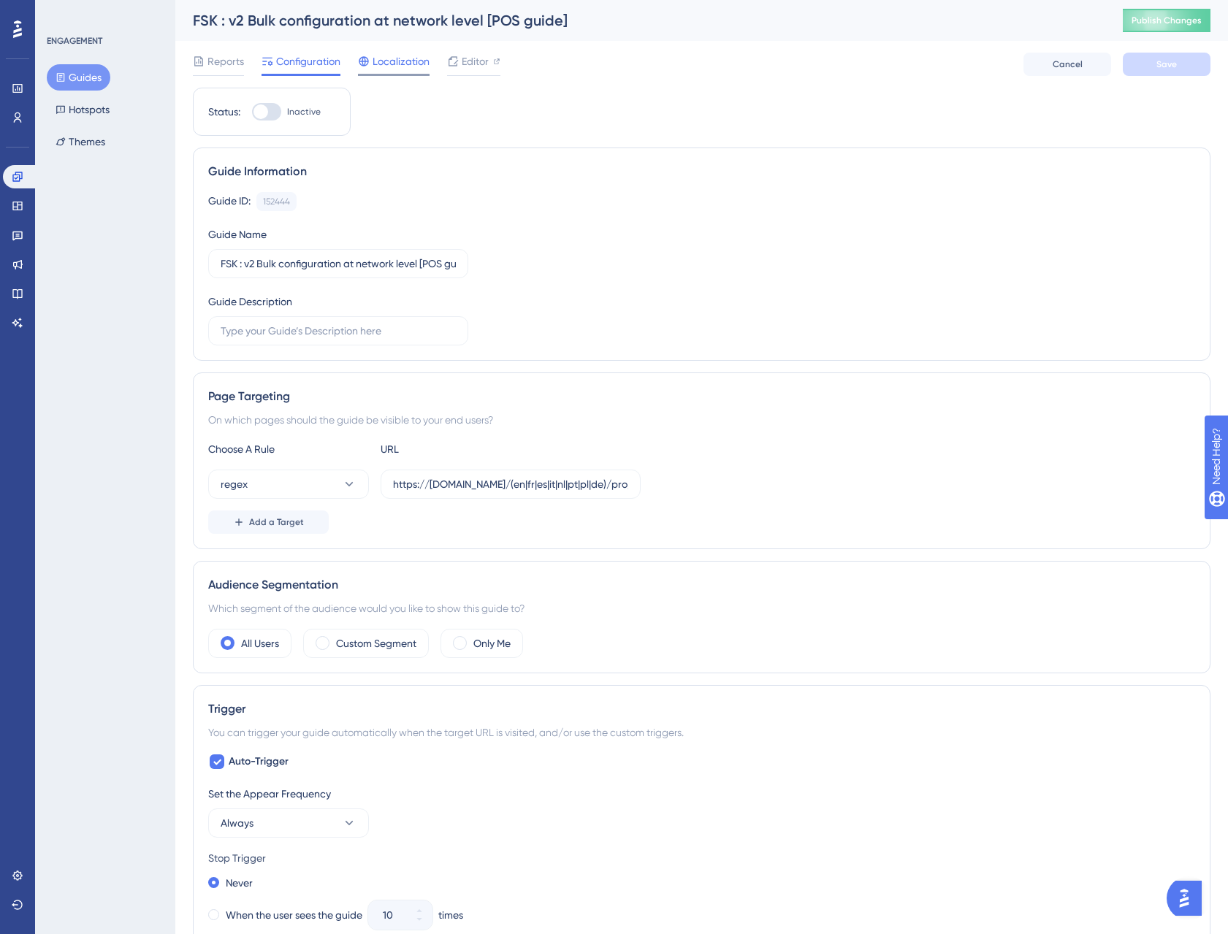
click at [414, 63] on span "Localization" at bounding box center [400, 62] width 57 height 18
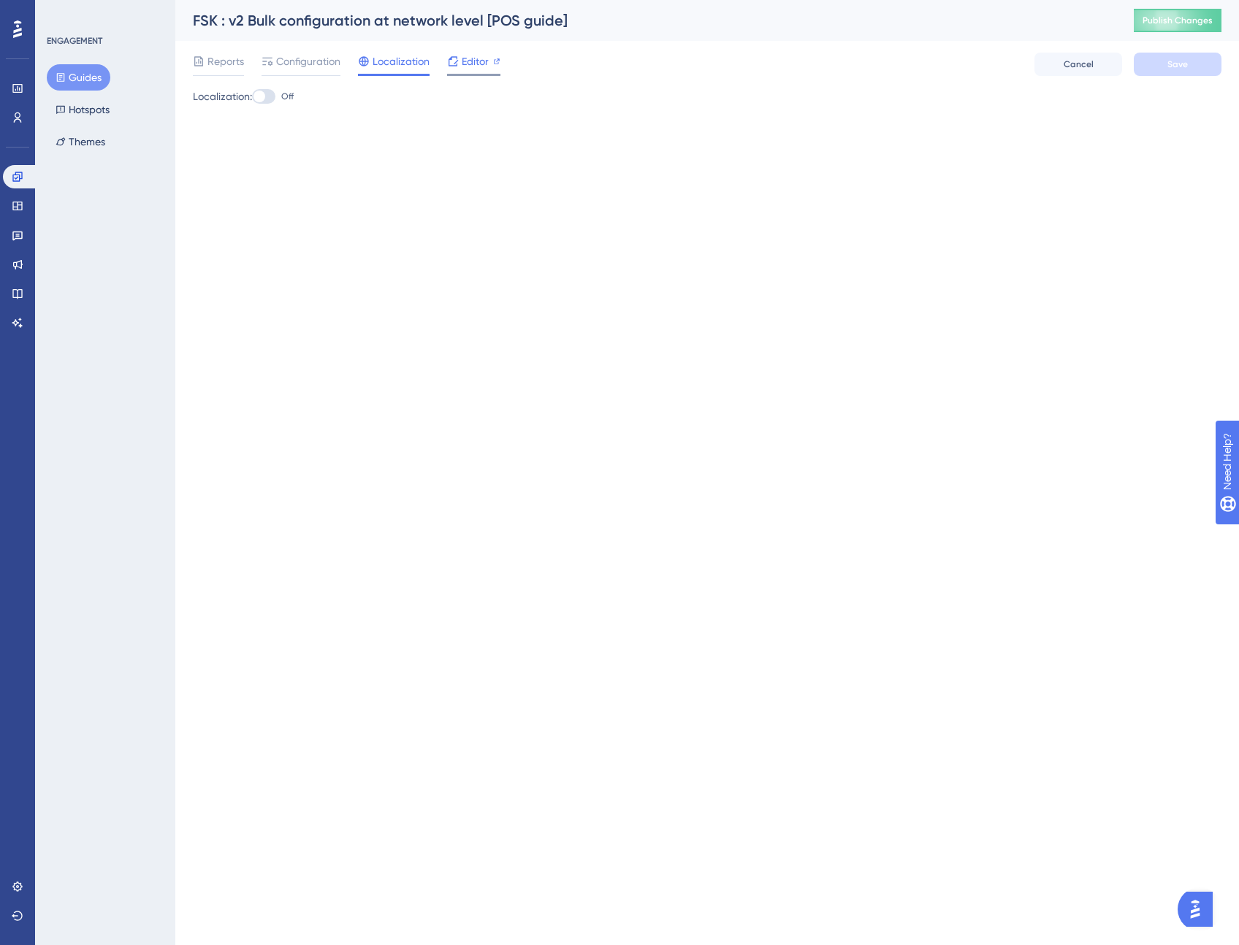
click at [468, 65] on span "Editor" at bounding box center [475, 62] width 27 height 18
click at [495, 0] on html "Performance Users Engagement Widgets Feedback Product Updates Knowledge Base AI…" at bounding box center [619, 0] width 1239 height 0
click at [102, 116] on button "Hotspots" at bounding box center [83, 109] width 72 height 26
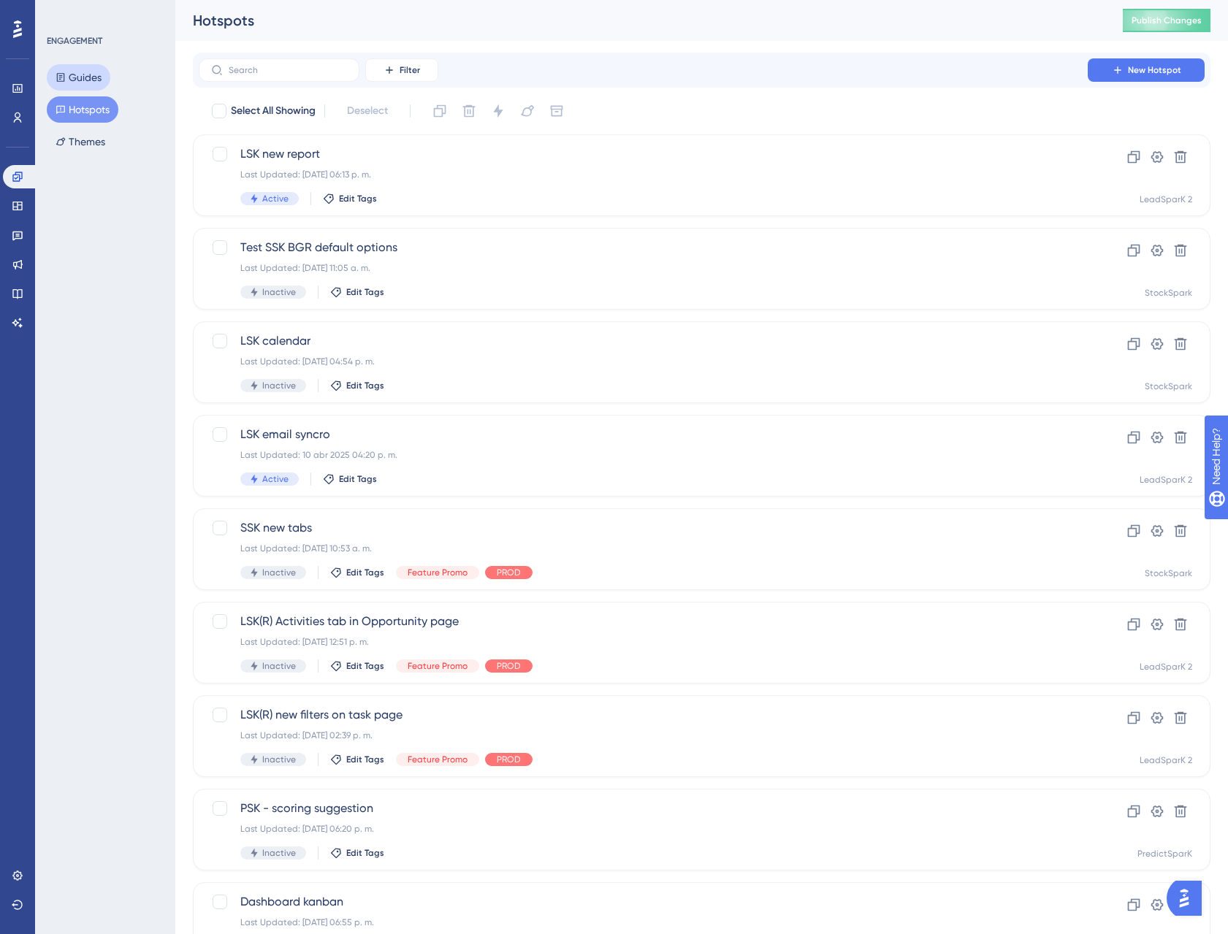
click at [84, 78] on button "Guides" at bounding box center [79, 77] width 64 height 26
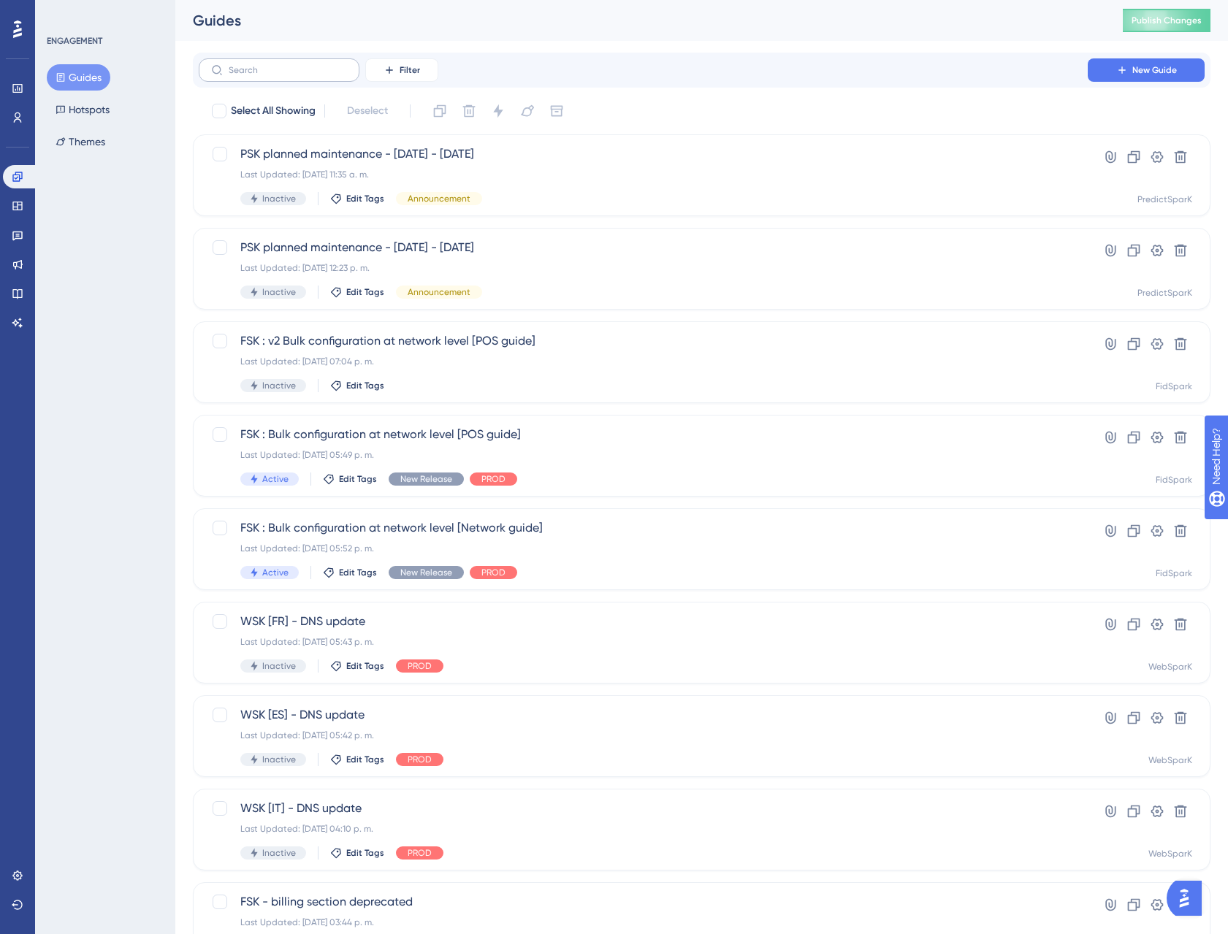
click at [267, 78] on label at bounding box center [279, 69] width 161 height 23
click at [267, 75] on input "text" at bounding box center [288, 70] width 118 height 10
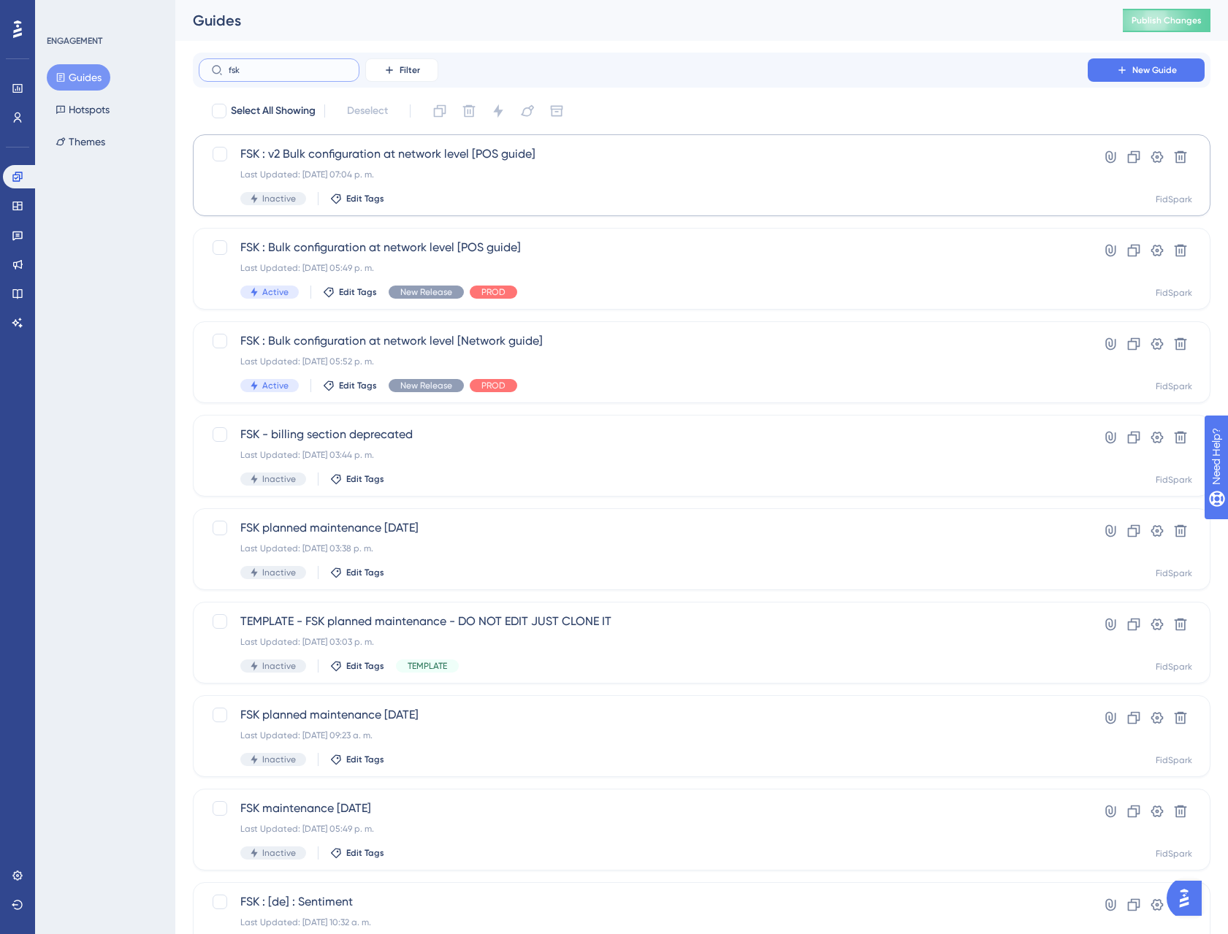
scroll to position [1, 0]
type input "fsk"
click at [322, 150] on span "FSK : v2 Bulk configuration at network level [POS guide]" at bounding box center [643, 154] width 806 height 18
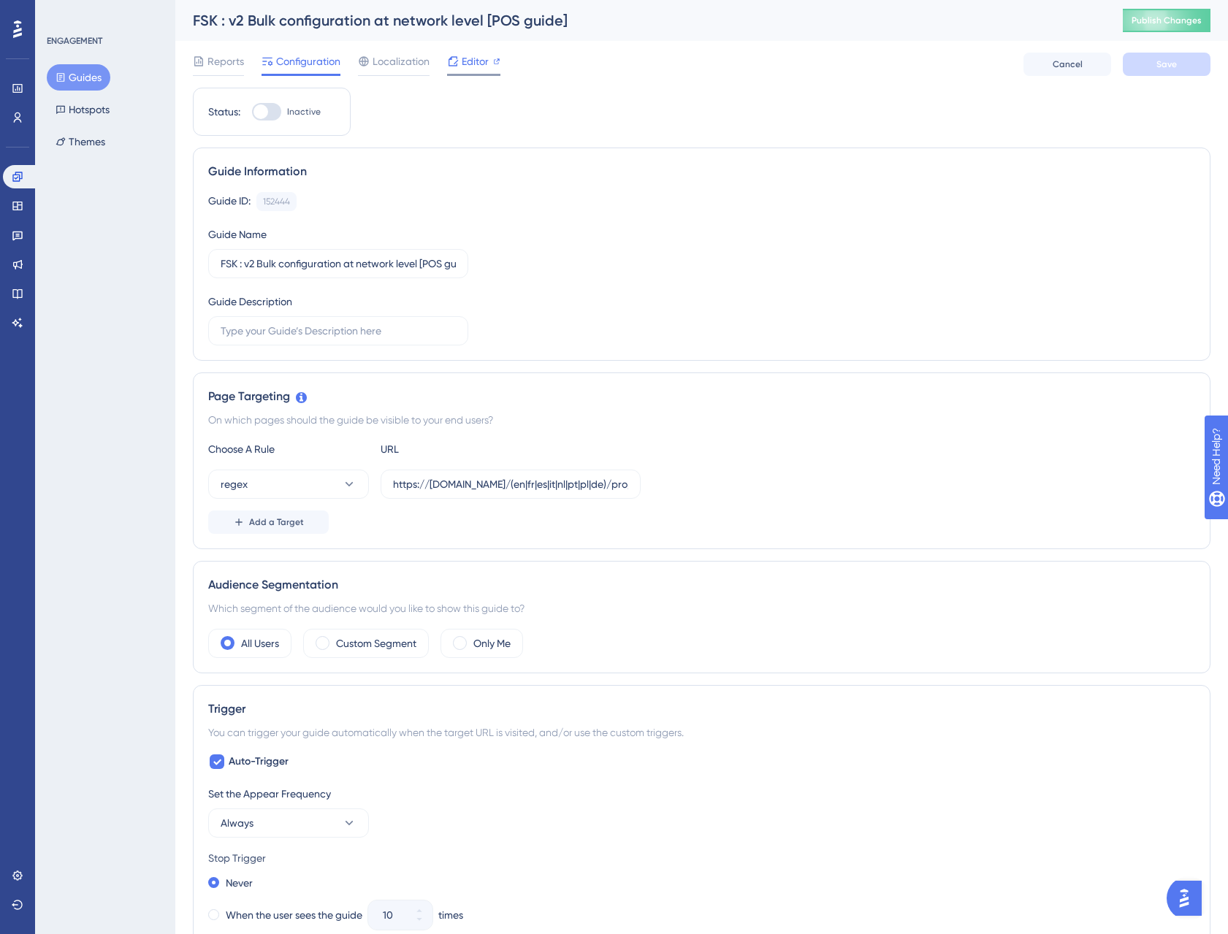
click at [470, 66] on span "Editor" at bounding box center [475, 62] width 27 height 18
click at [920, 269] on div "Guide ID: 152444 Copy Guide Name FSK : v2 Bulk configuration at network level […" at bounding box center [701, 268] width 987 height 153
click at [12, 905] on icon at bounding box center [18, 905] width 12 height 12
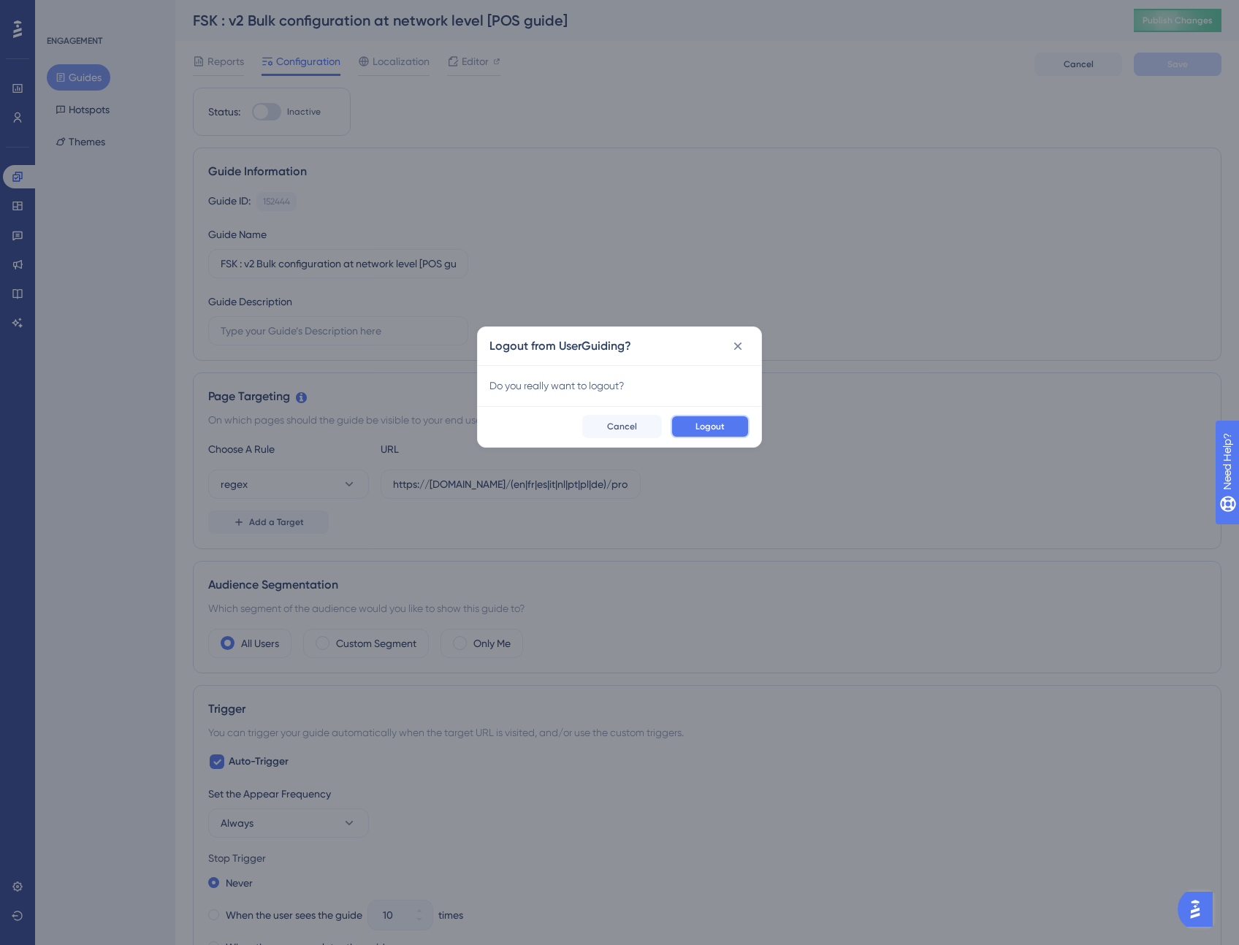
click at [702, 431] on span "Logout" at bounding box center [709, 427] width 29 height 12
